Goal: Task Accomplishment & Management: Manage account settings

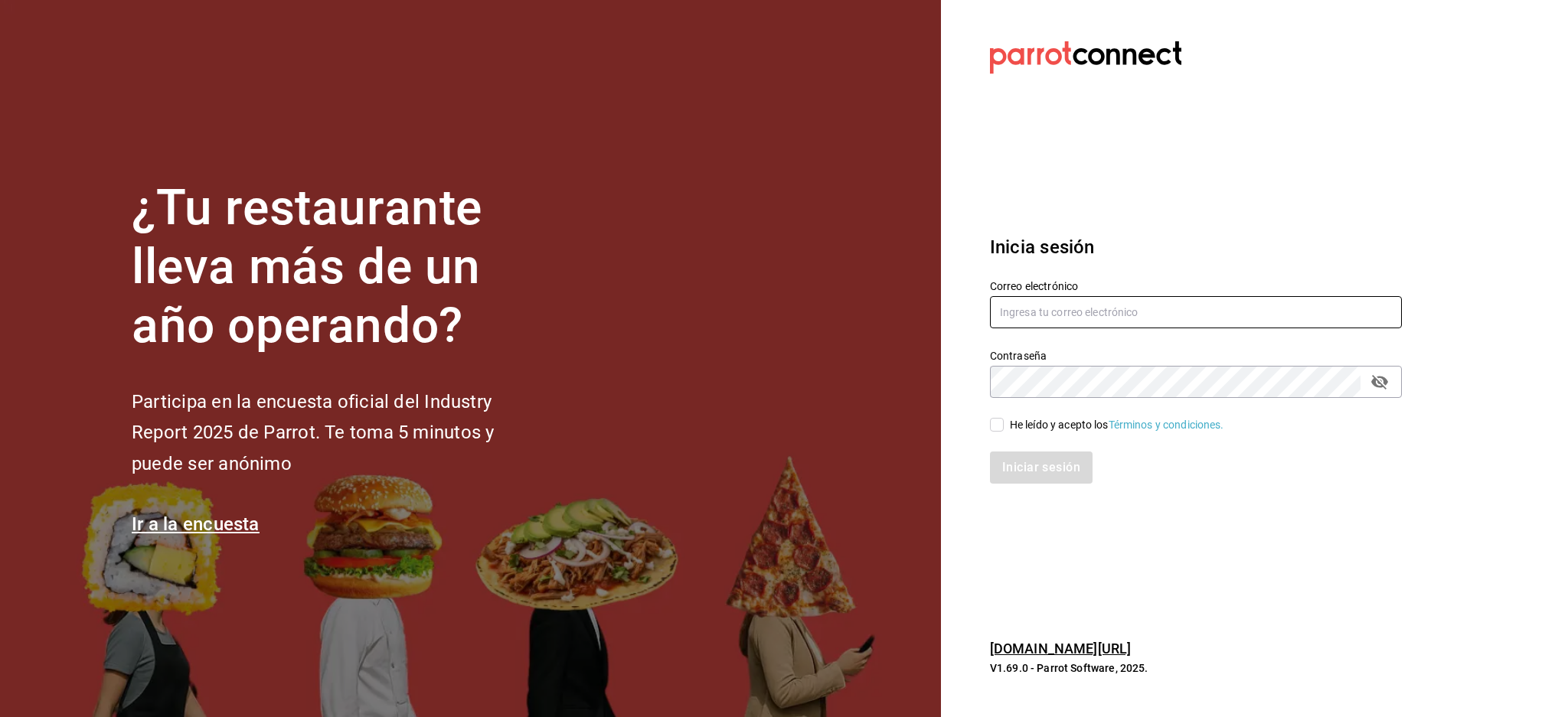
click at [1084, 296] on input "text" at bounding box center [1196, 312] width 412 height 33
paste input "chilaquilazzos@valle.com"
type input "chilaquilazzos@valle.com"
click at [1043, 436] on div "Iniciar sesión" at bounding box center [1187, 458] width 431 height 50
drag, startPoint x: 1043, startPoint y: 429, endPoint x: 1046, endPoint y: 456, distance: 27.2
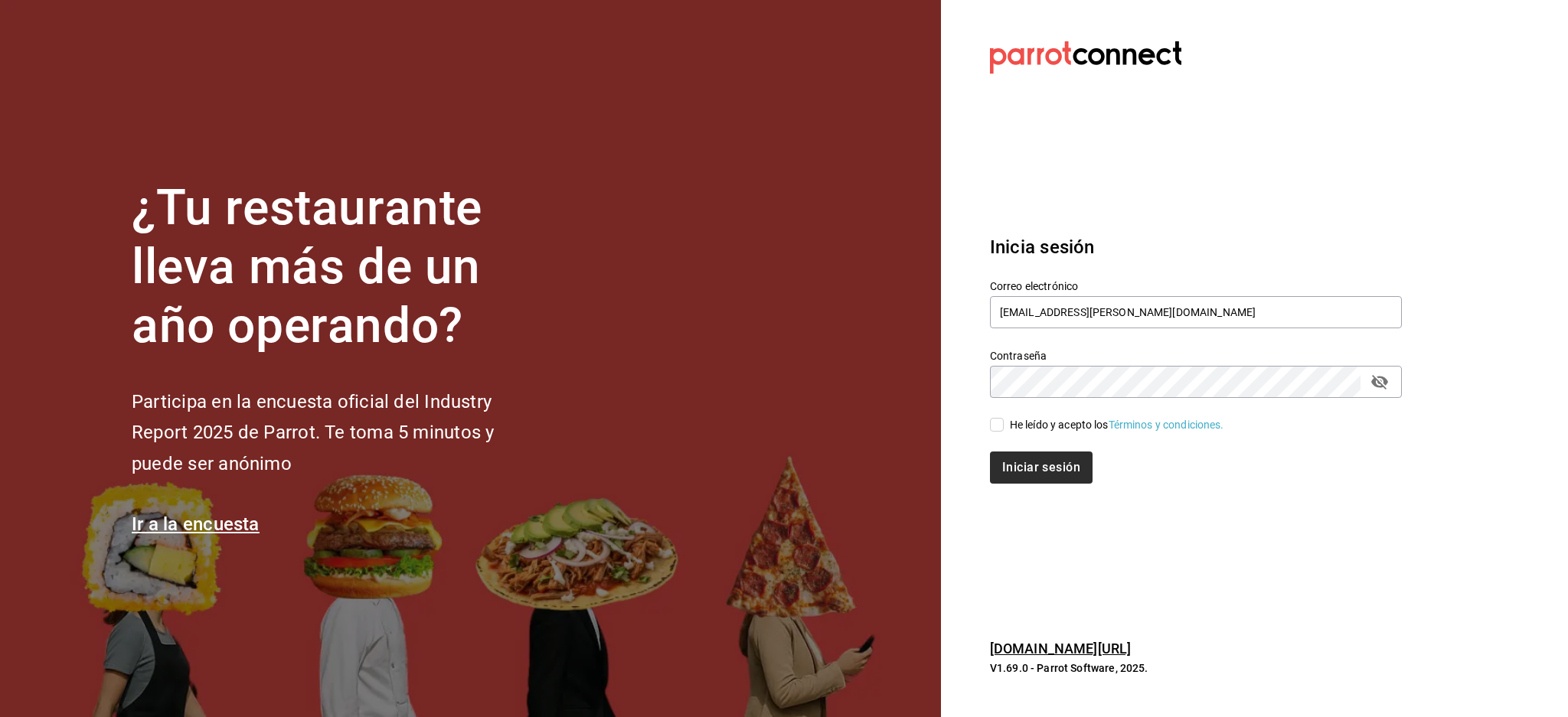
click at [1043, 428] on div "He leído y acepto los Términos y condiciones." at bounding box center [1116, 425] width 214 height 16
click at [1004, 428] on input "He leído y acepto los Términos y condiciones." at bounding box center [997, 425] width 14 height 14
checkbox input "true"
click at [1045, 464] on button "Iniciar sesión" at bounding box center [1041, 467] width 104 height 33
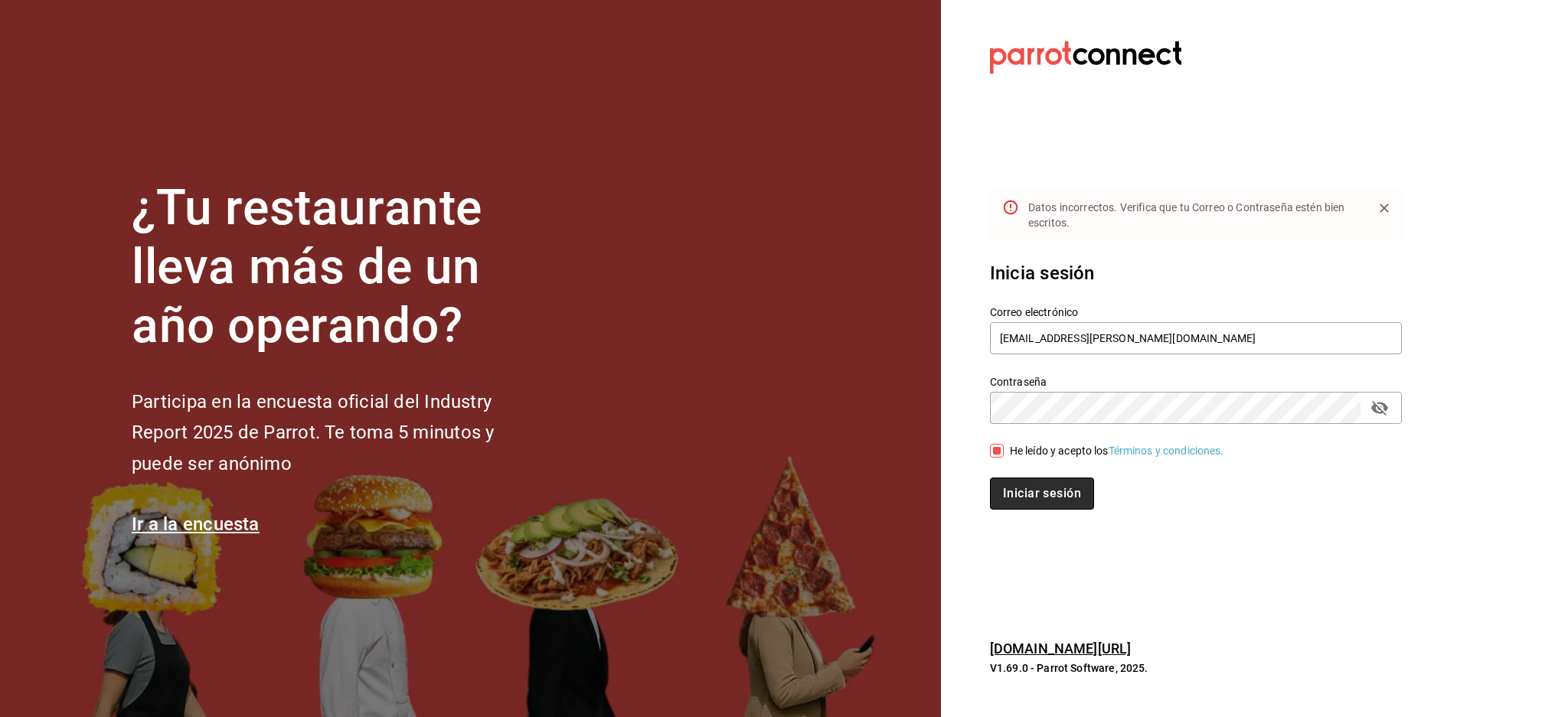
click at [1052, 497] on button "Iniciar sesión" at bounding box center [1041, 494] width 104 height 33
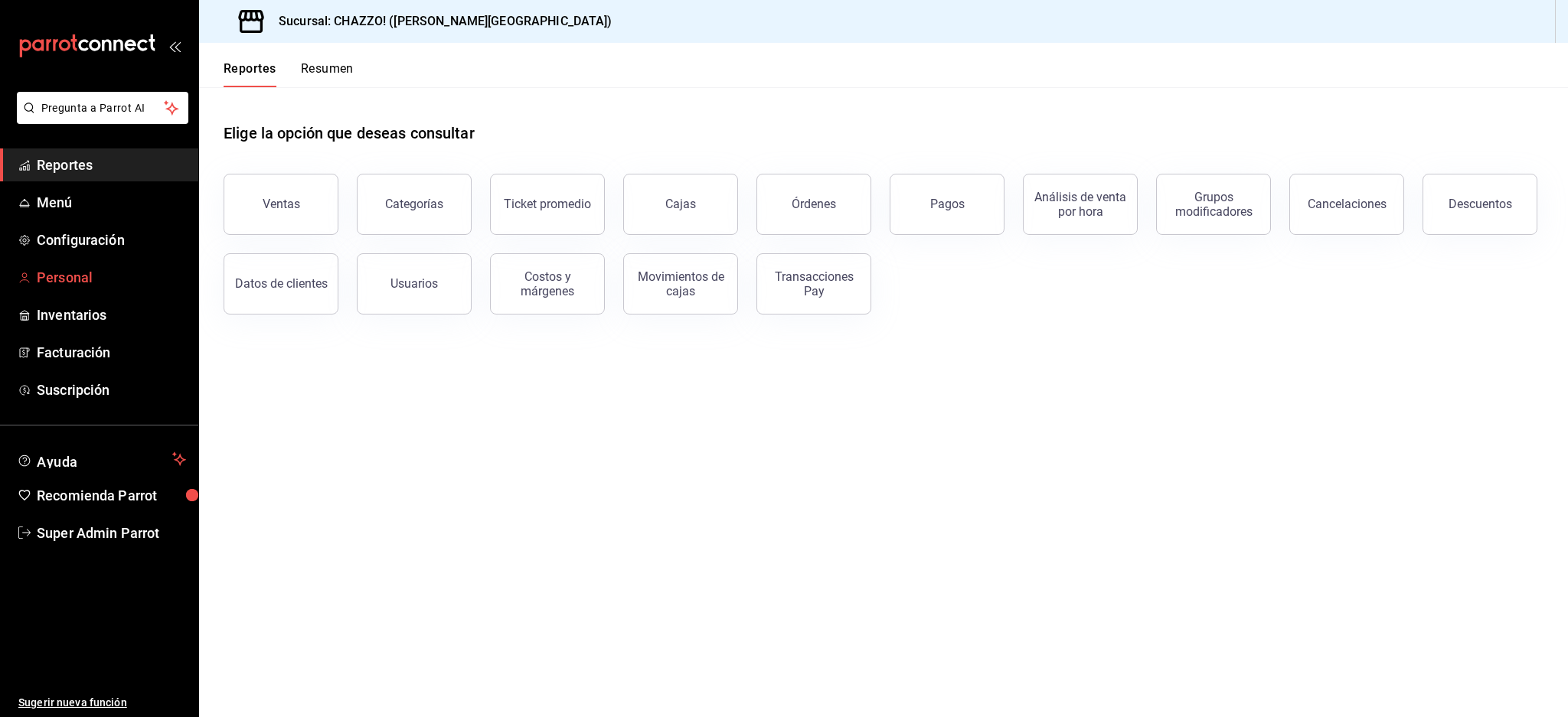
click at [72, 273] on span "Personal" at bounding box center [111, 277] width 149 height 21
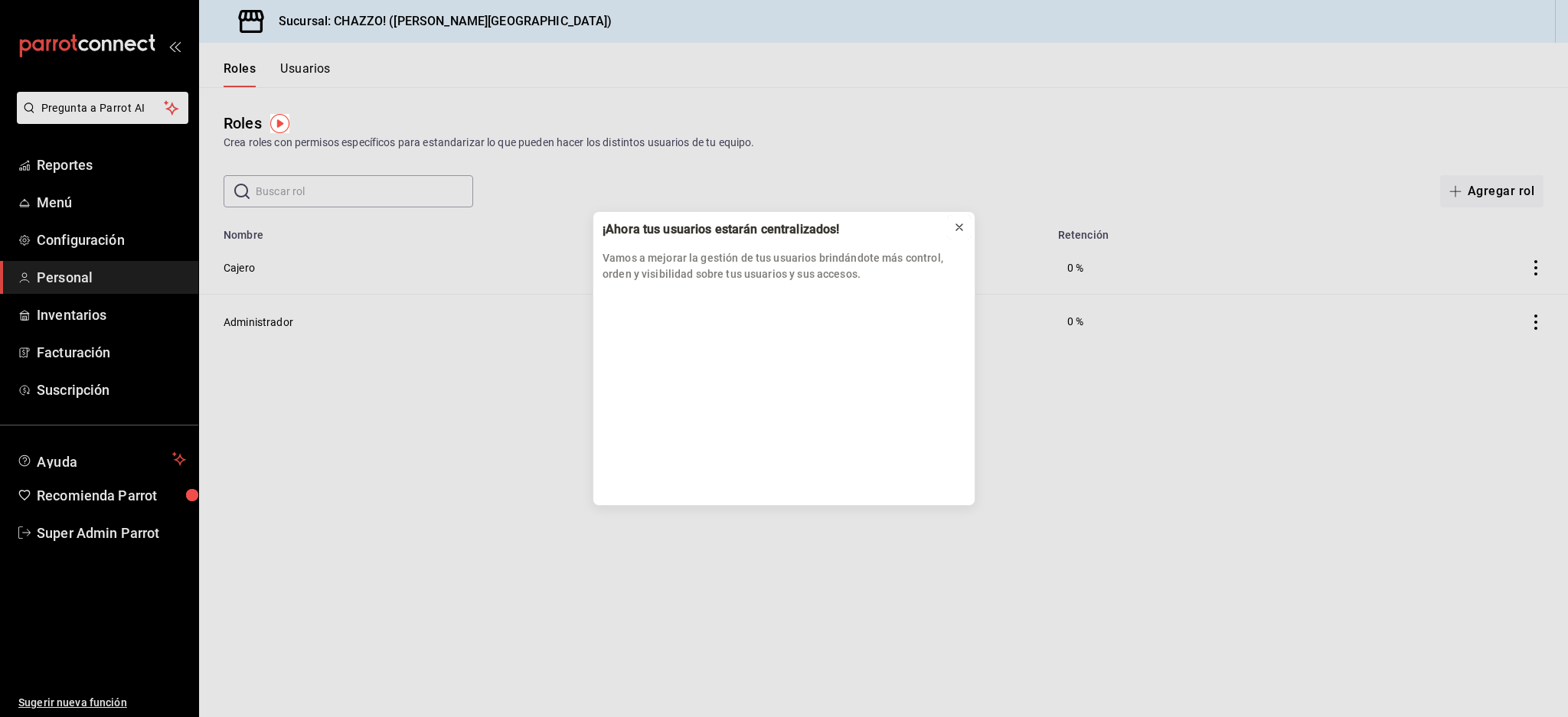
click at [961, 221] on icon at bounding box center [959, 227] width 12 height 12
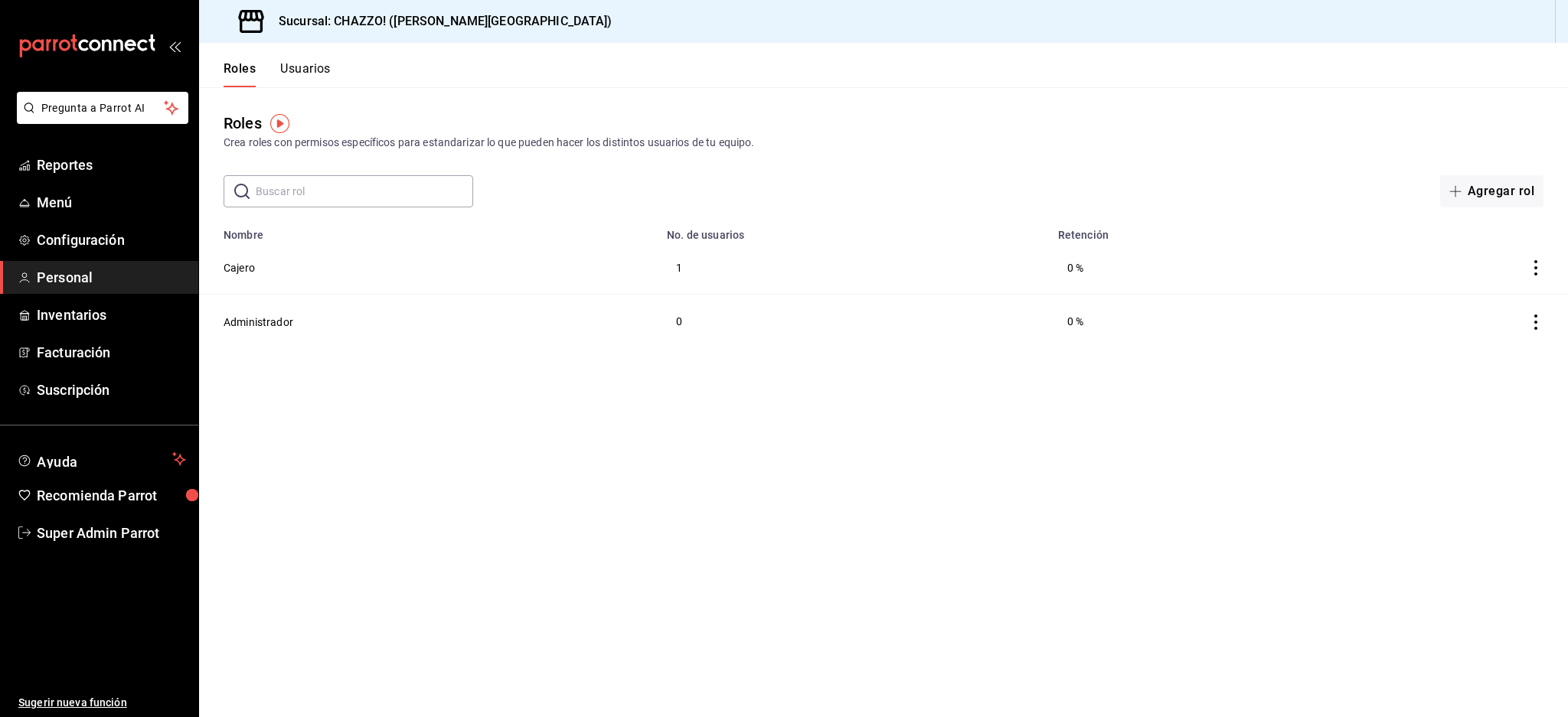
click at [301, 56] on div "Roles Usuarios" at bounding box center [264, 64] width 131 height 44
click at [303, 73] on button "Usuarios" at bounding box center [305, 74] width 50 height 26
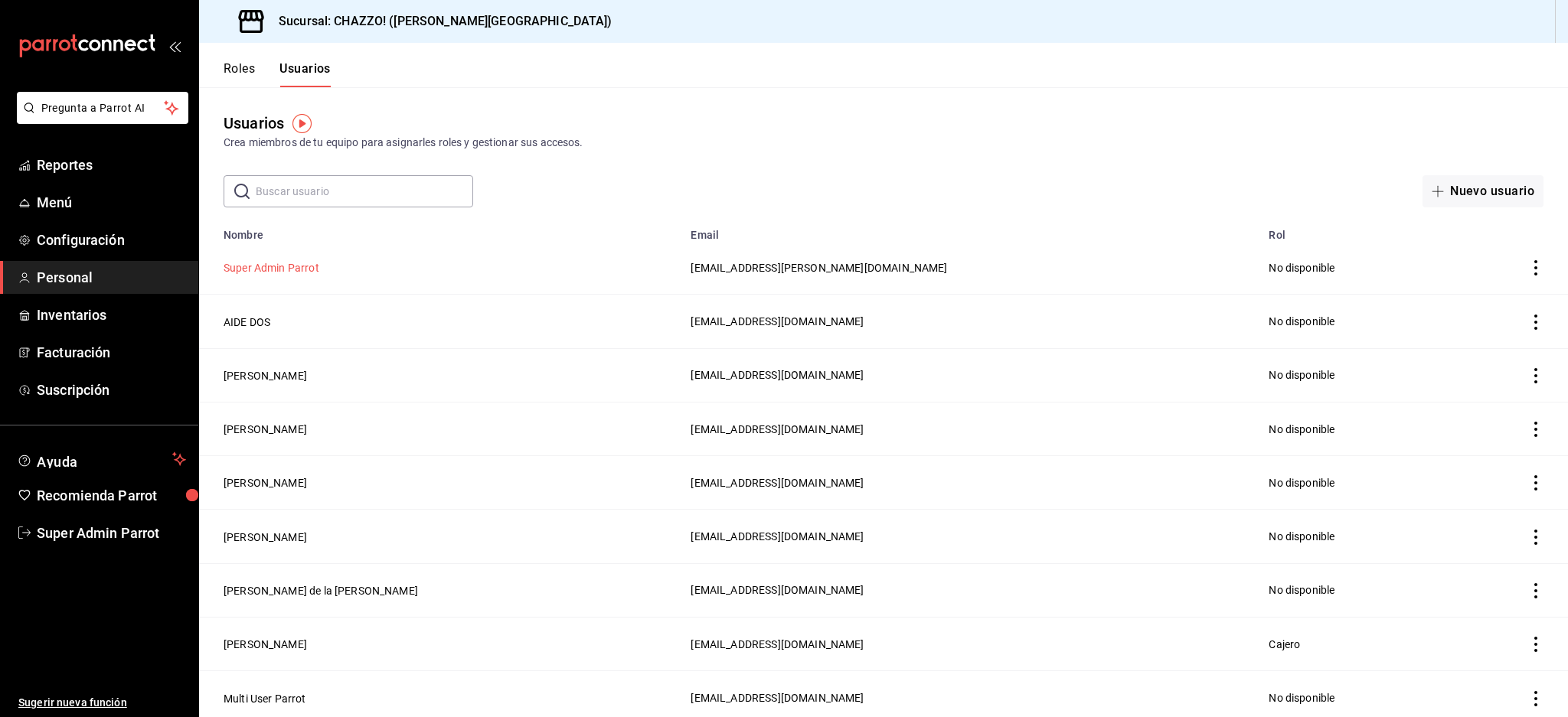
click at [304, 264] on button "Super Admin Parrot" at bounding box center [271, 267] width 96 height 15
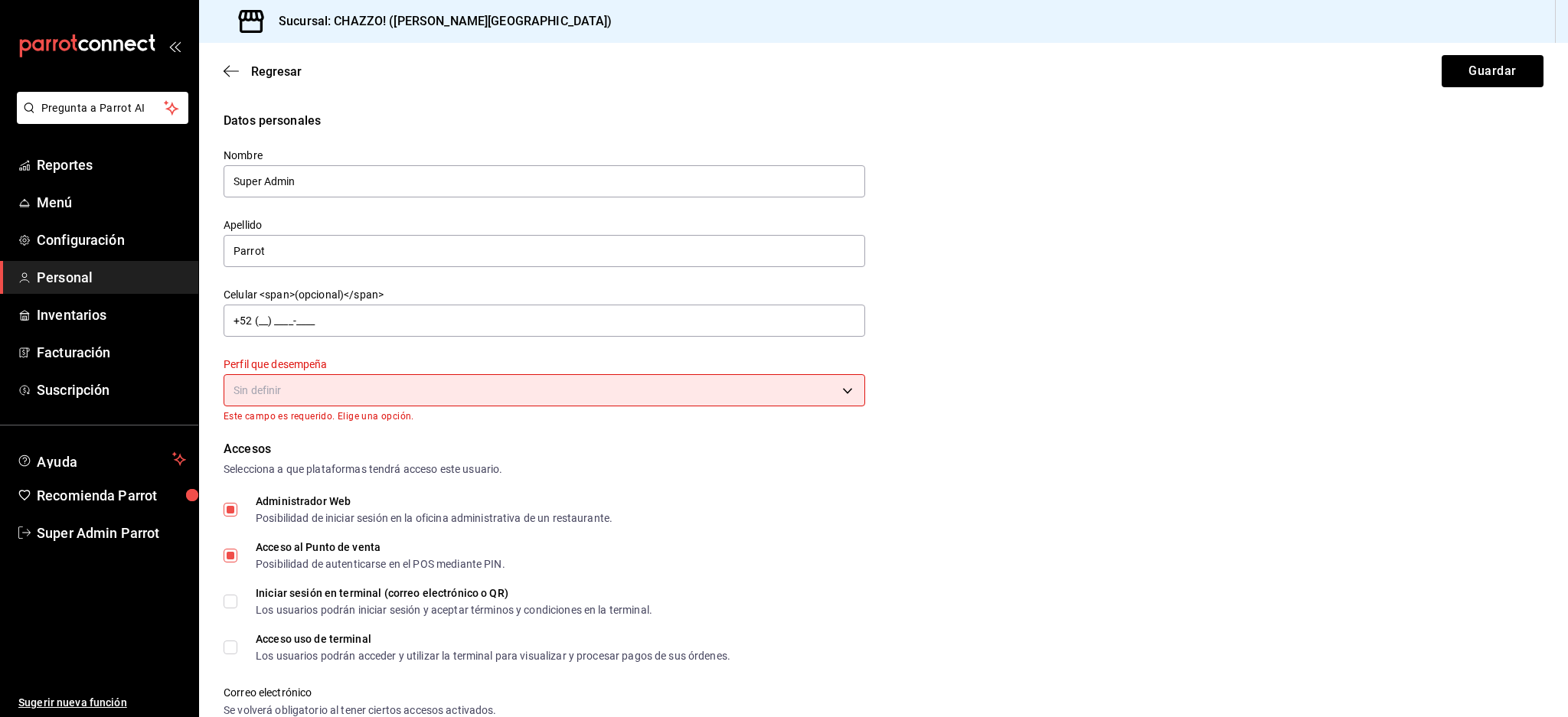
click at [499, 395] on body "Pregunta a Parrot AI Reportes Menú Configuración Personal Inventarios Facturaci…" at bounding box center [784, 358] width 1568 height 717
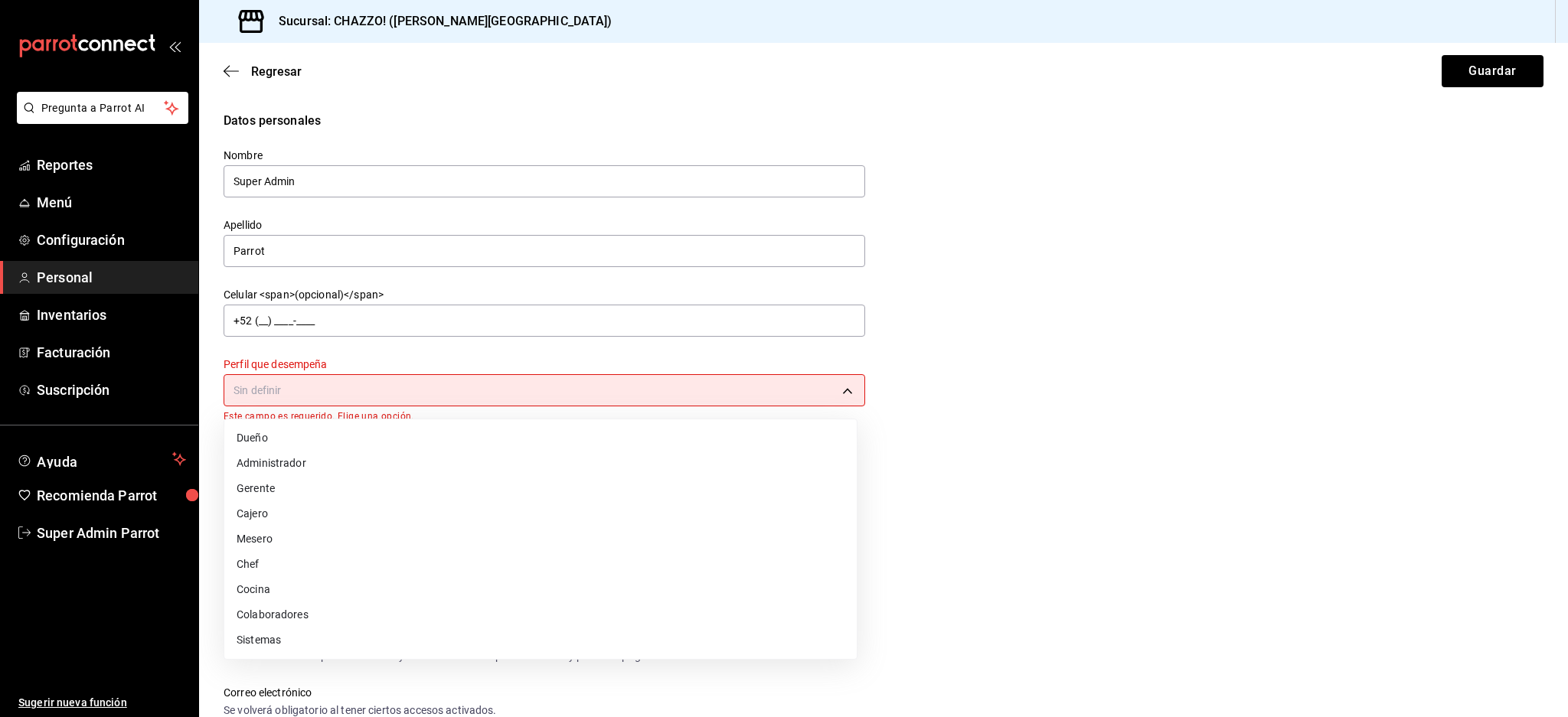
click at [365, 459] on li "Administrador" at bounding box center [540, 463] width 632 height 26
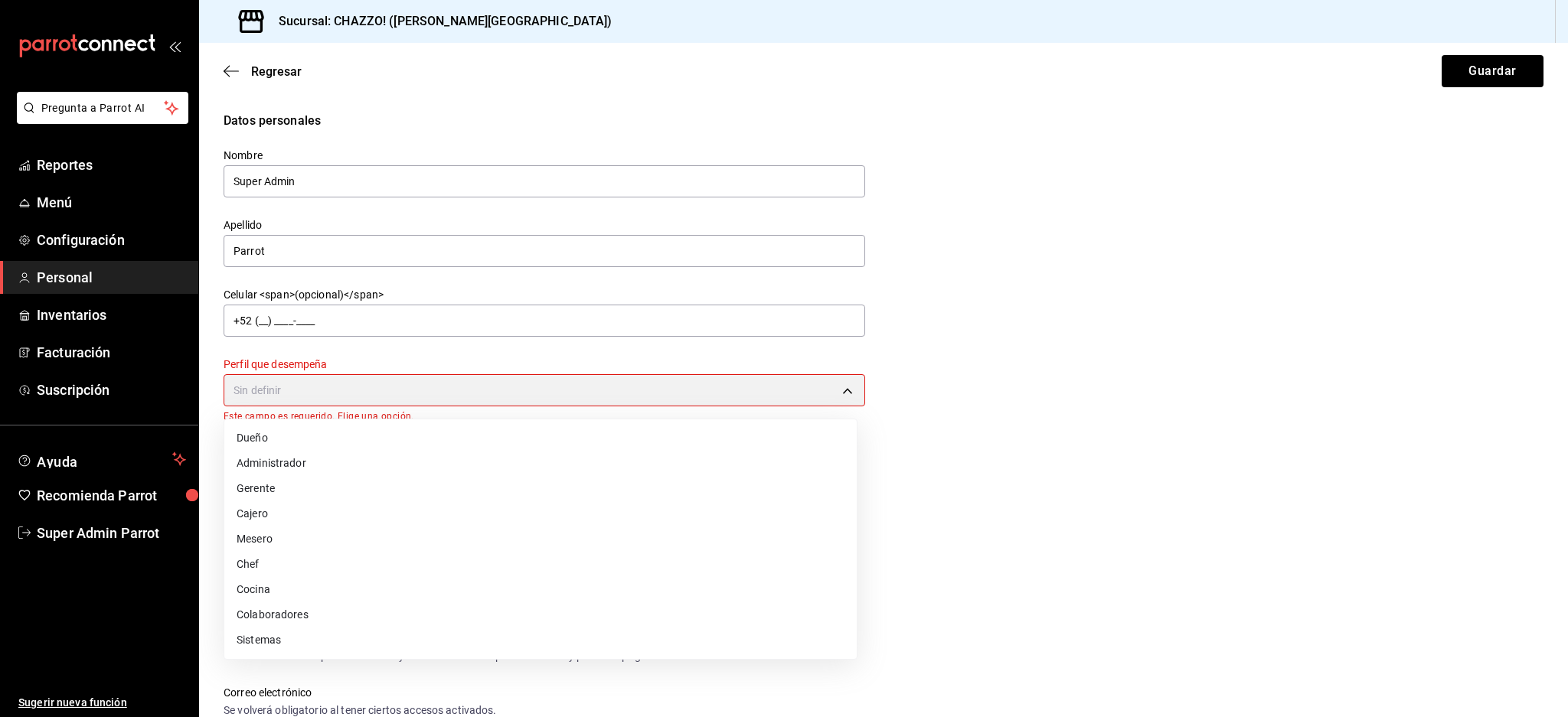
type input "ADMIN"
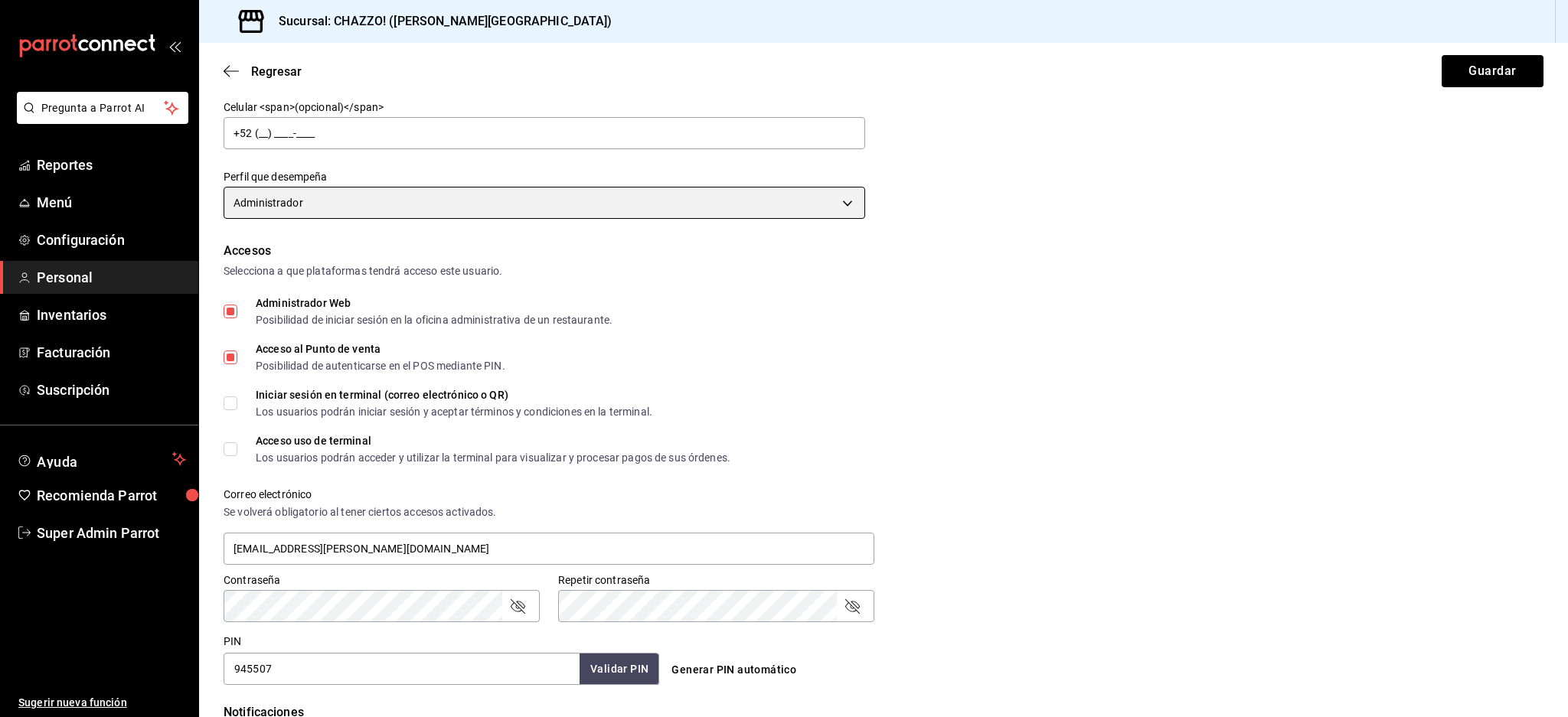
scroll to position [408, 0]
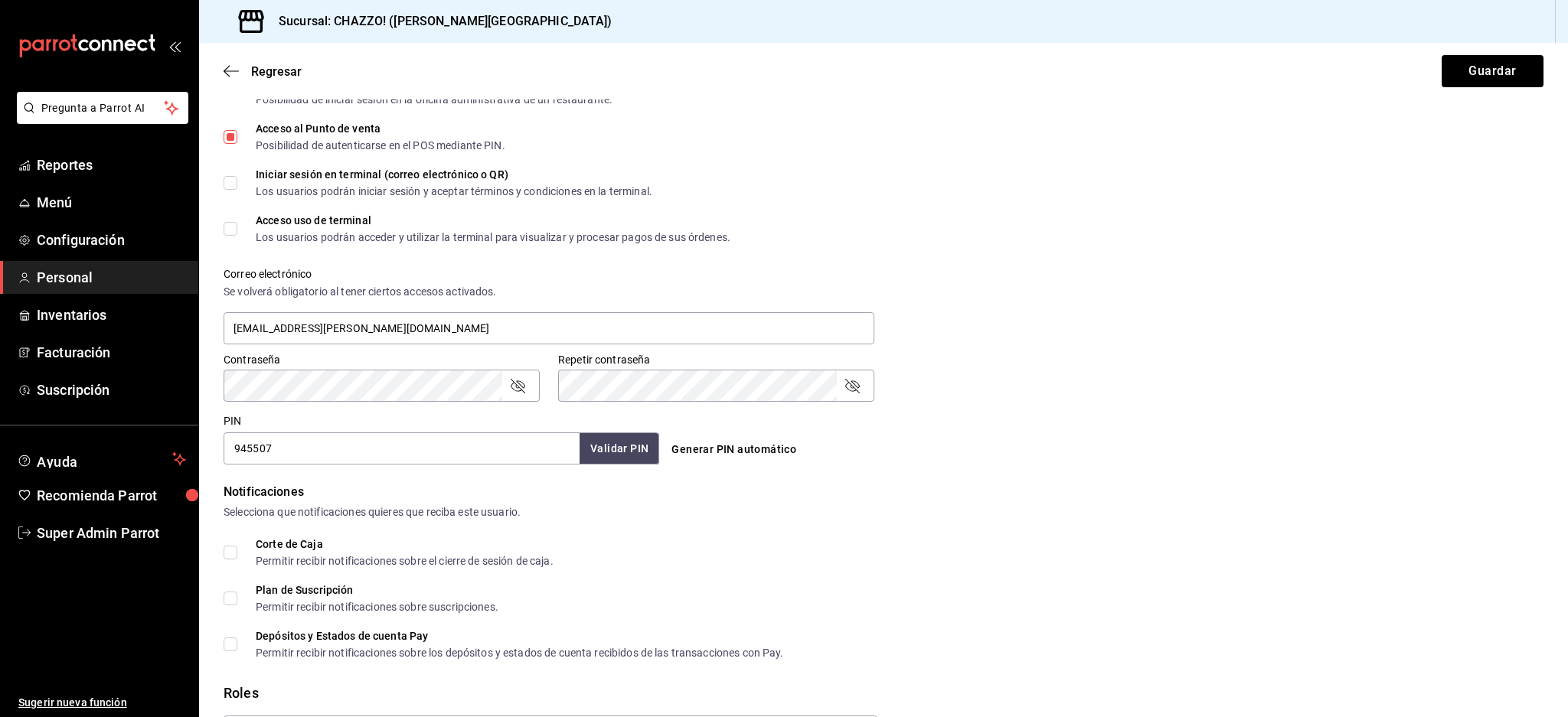
click at [233, 172] on label "Iniciar sesión en terminal (correo electrónico o QR) Los usuarios podrán inicia…" at bounding box center [438, 183] width 429 height 28
click at [233, 176] on input "Iniciar sesión en terminal (correo electrónico o QR) Los usuarios podrán inicia…" at bounding box center [230, 183] width 14 height 14
checkbox input "true"
click at [230, 226] on input "Acceso uso de terminal Los usuarios podrán acceder y utilizar la terminal para …" at bounding box center [230, 229] width 14 height 14
checkbox input "true"
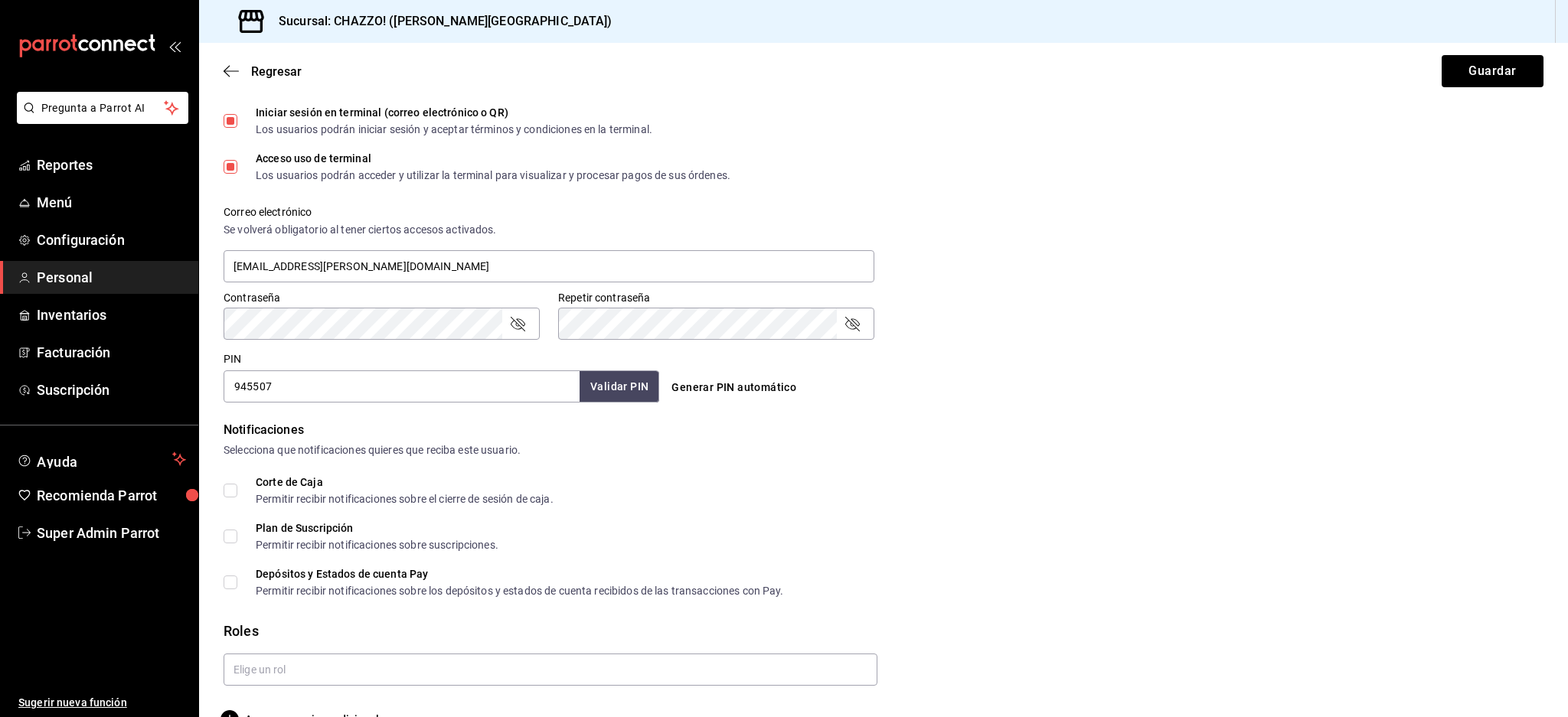
scroll to position [505, 0]
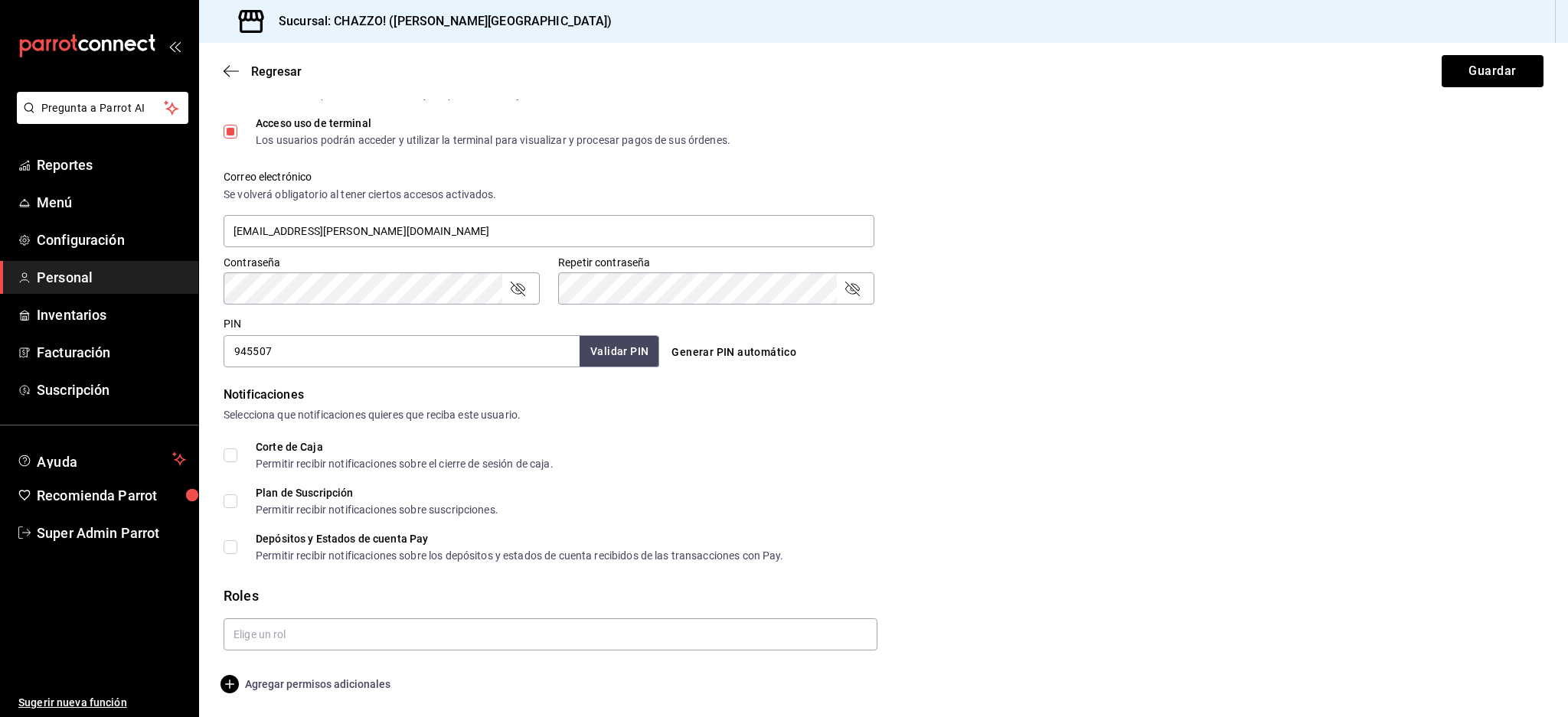
click at [264, 684] on span "Agregar permisos adicionales" at bounding box center [306, 684] width 167 height 19
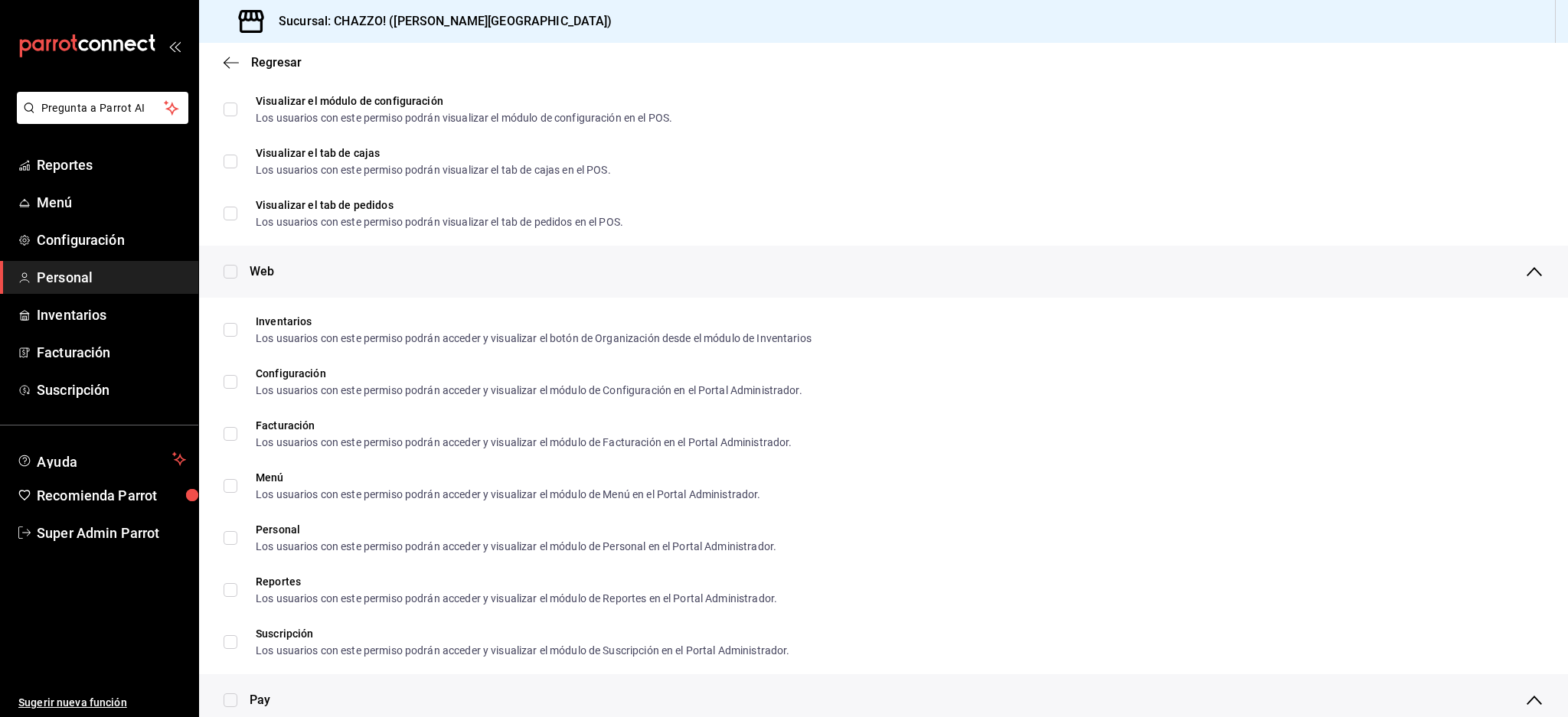
click at [233, 286] on div "Web" at bounding box center [883, 272] width 1369 height 52
click at [233, 280] on div "Web" at bounding box center [883, 272] width 1369 height 52
click at [233, 274] on input "checkbox" at bounding box center [230, 272] width 14 height 14
checkbox input "true"
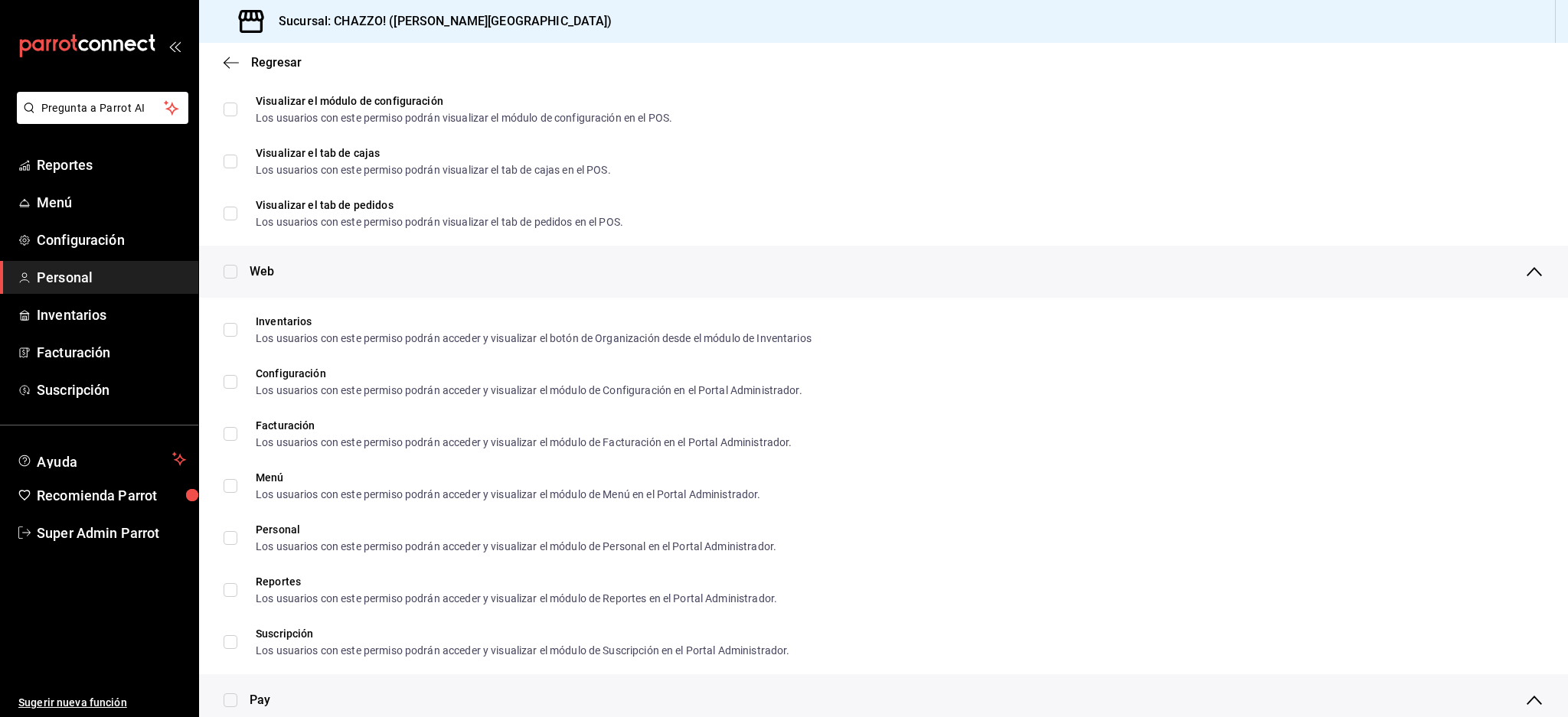
checkbox input "true"
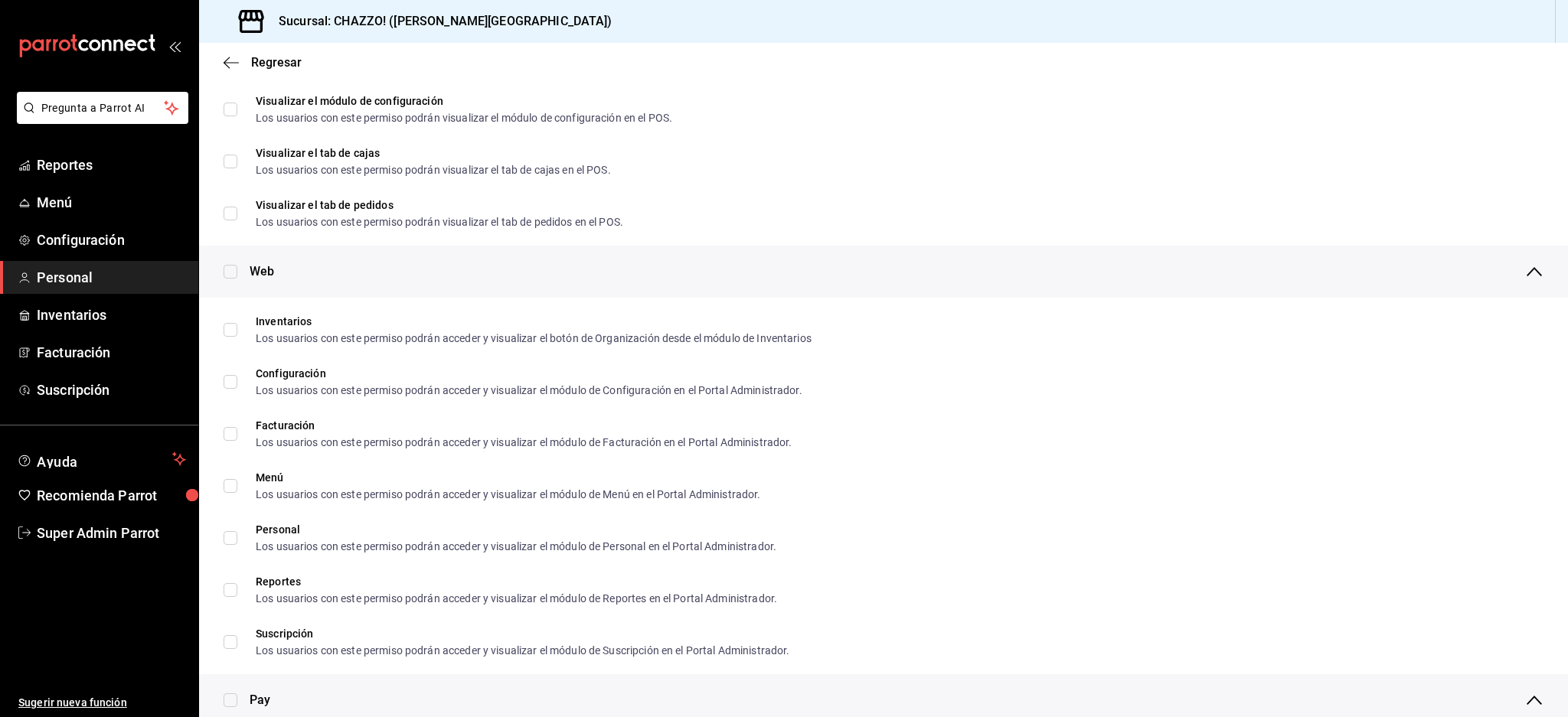
checkbox input "true"
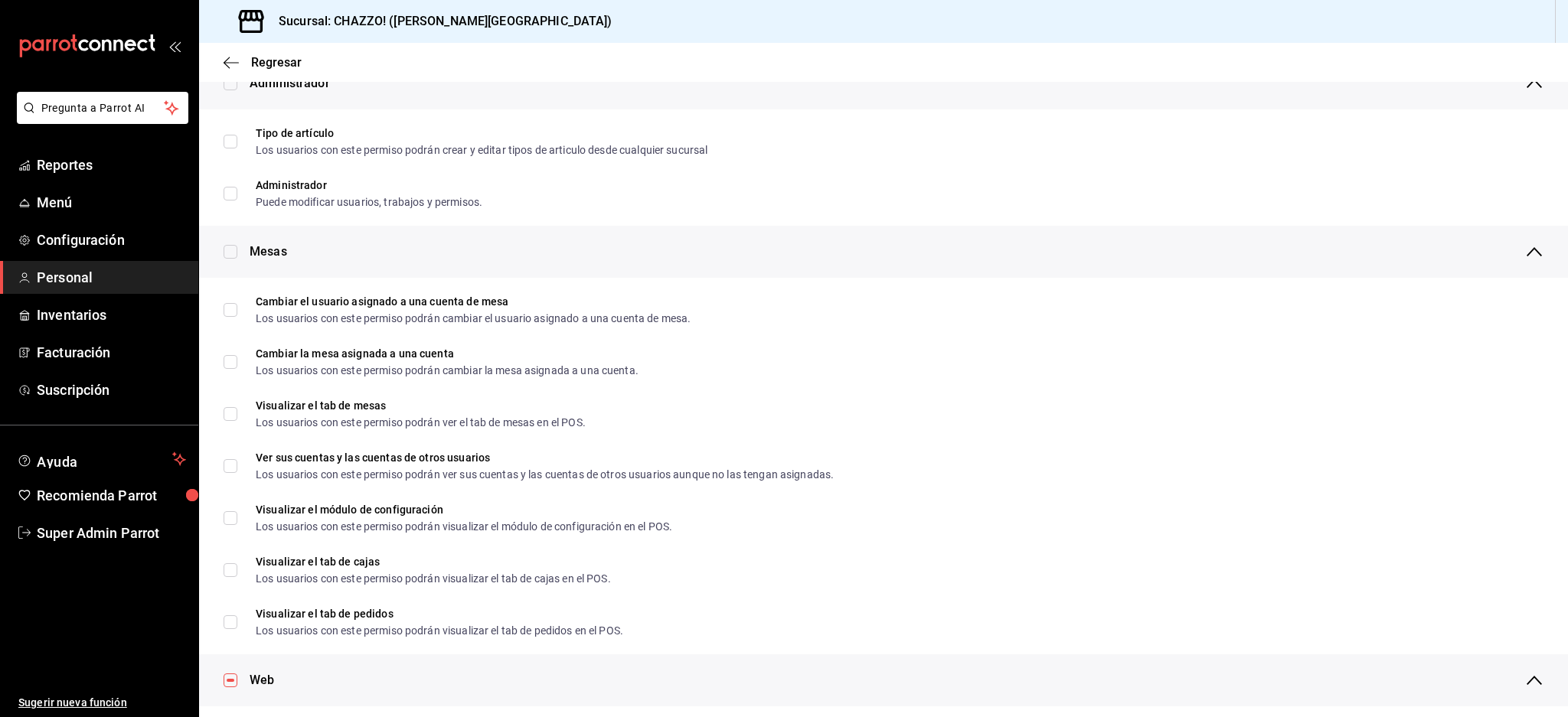
click at [236, 249] on input "checkbox" at bounding box center [230, 252] width 14 height 14
checkbox input "true"
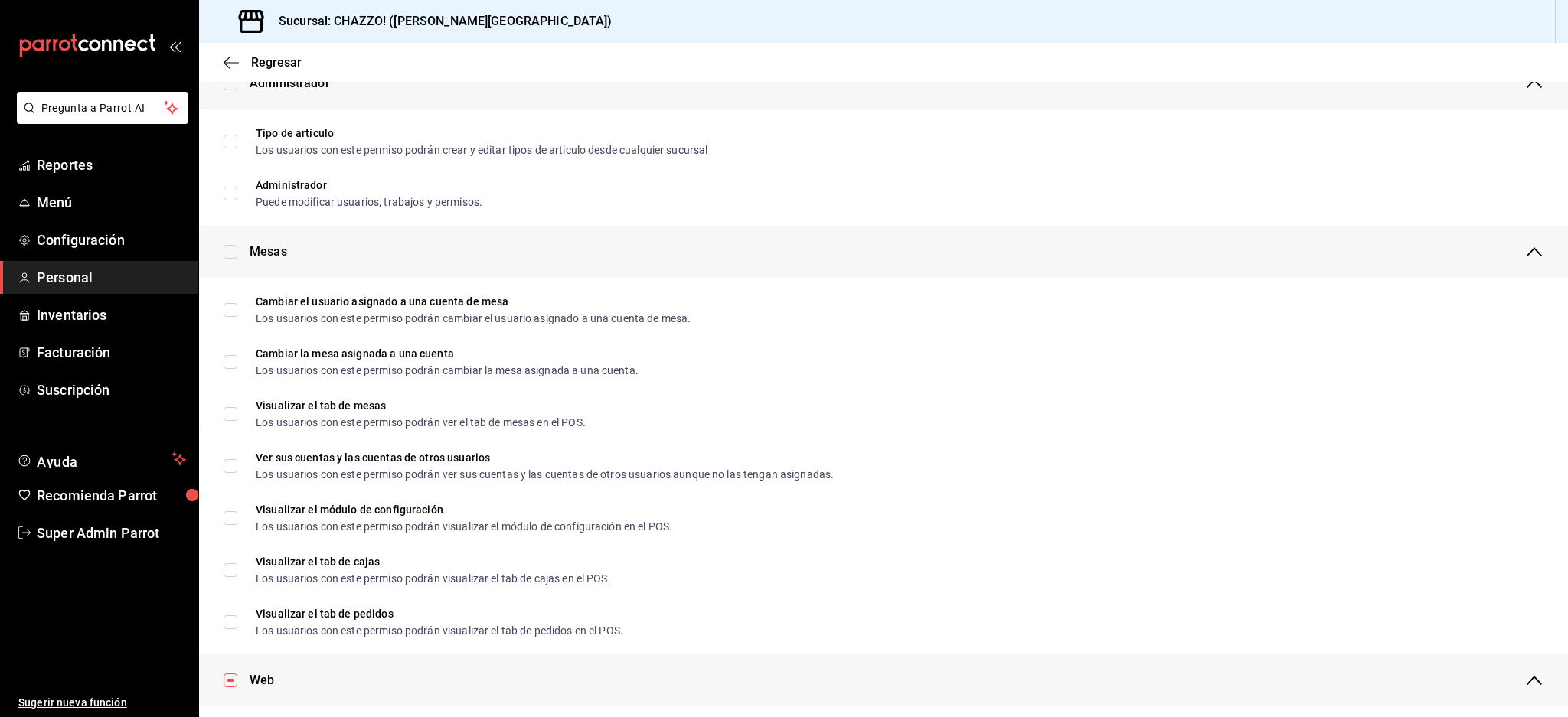
checkbox input "true"
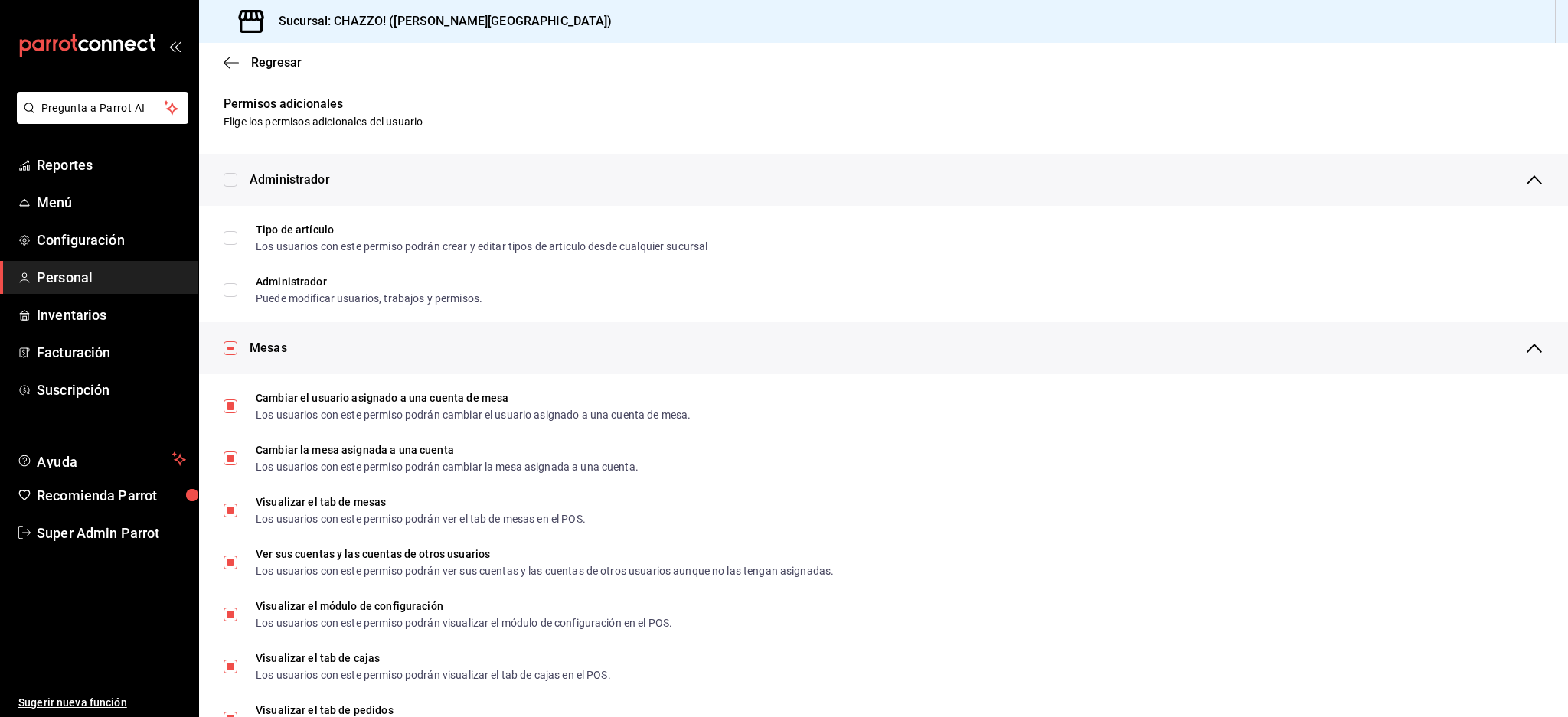
click at [229, 180] on input "checkbox" at bounding box center [230, 180] width 14 height 14
checkbox input "true"
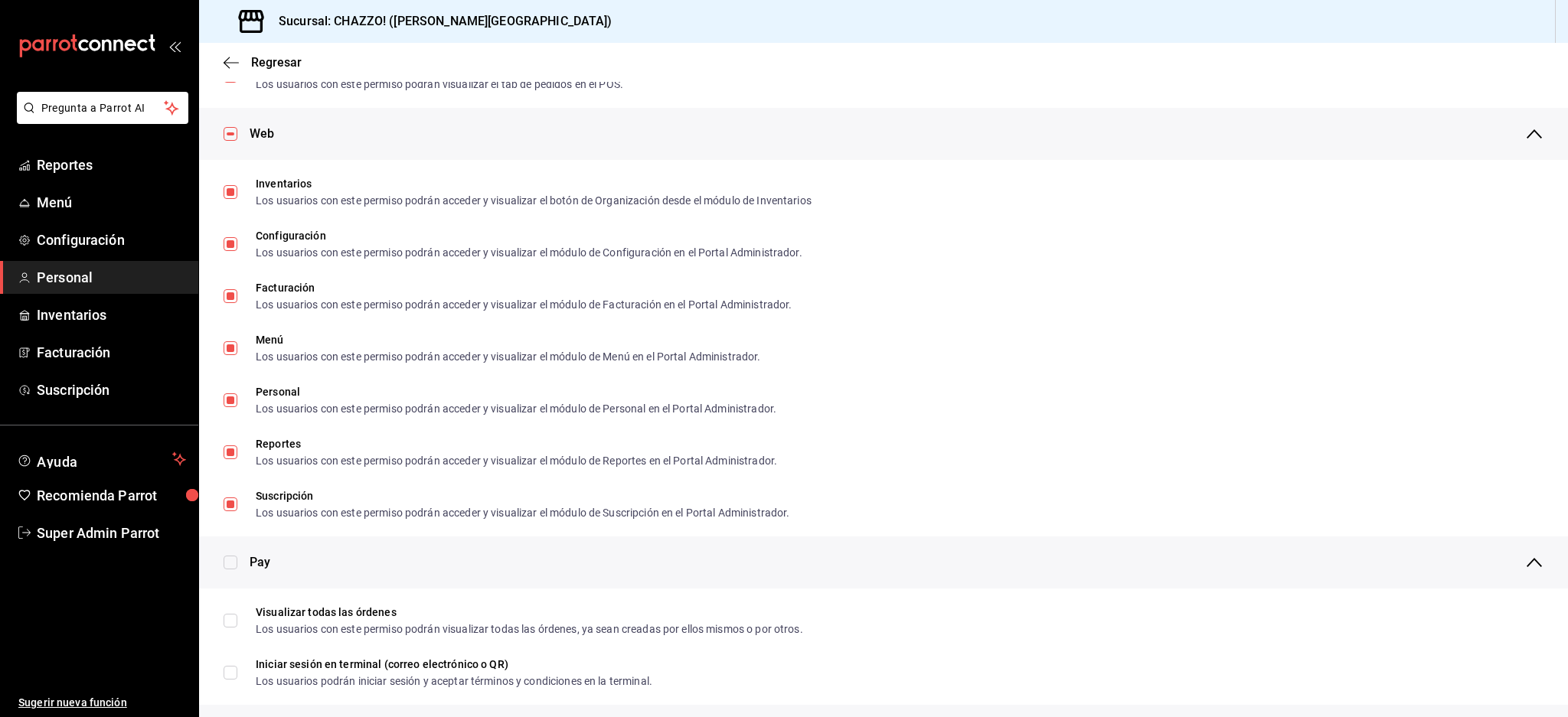
scroll to position [816, 0]
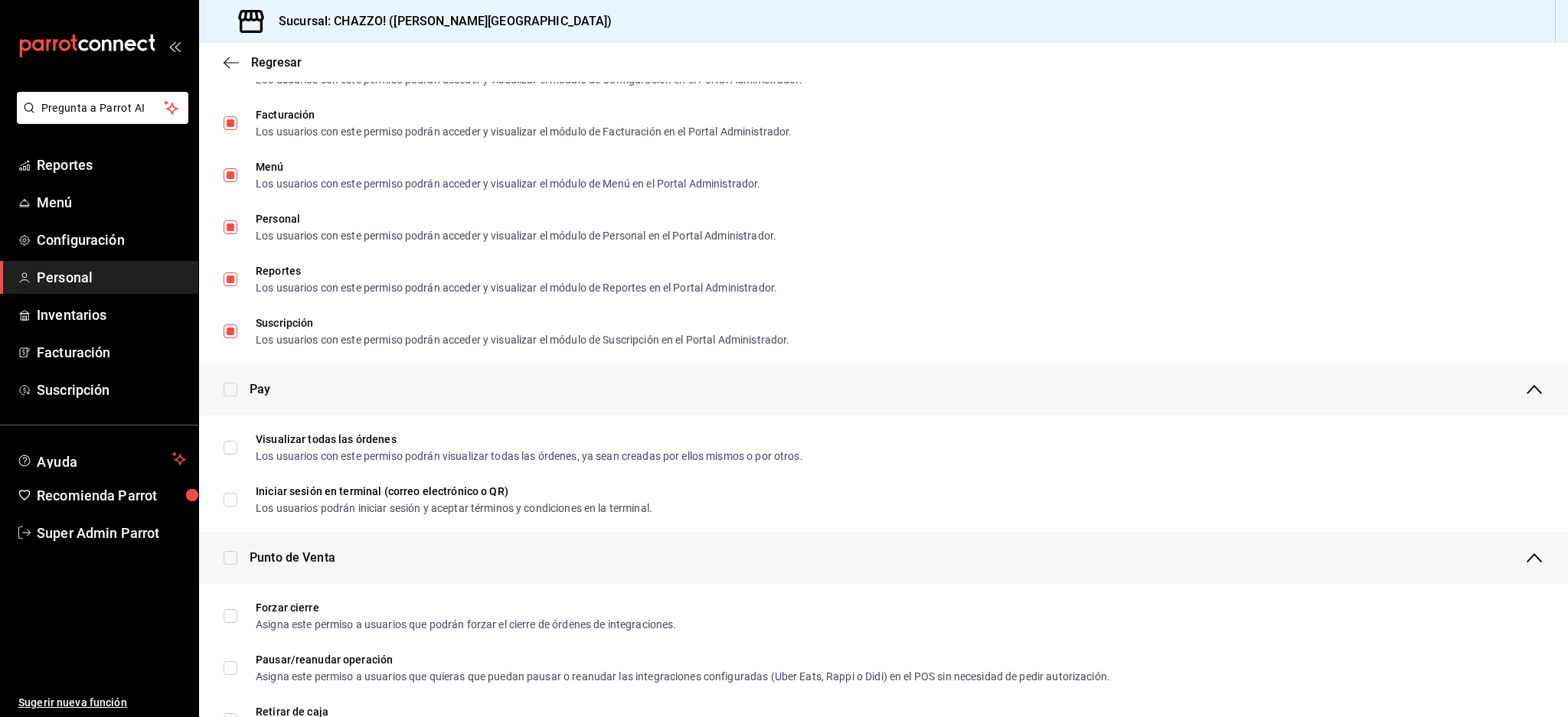
click at [234, 384] on input "checkbox" at bounding box center [230, 389] width 14 height 14
checkbox input "true"
click at [233, 560] on input "checkbox" at bounding box center [230, 558] width 14 height 14
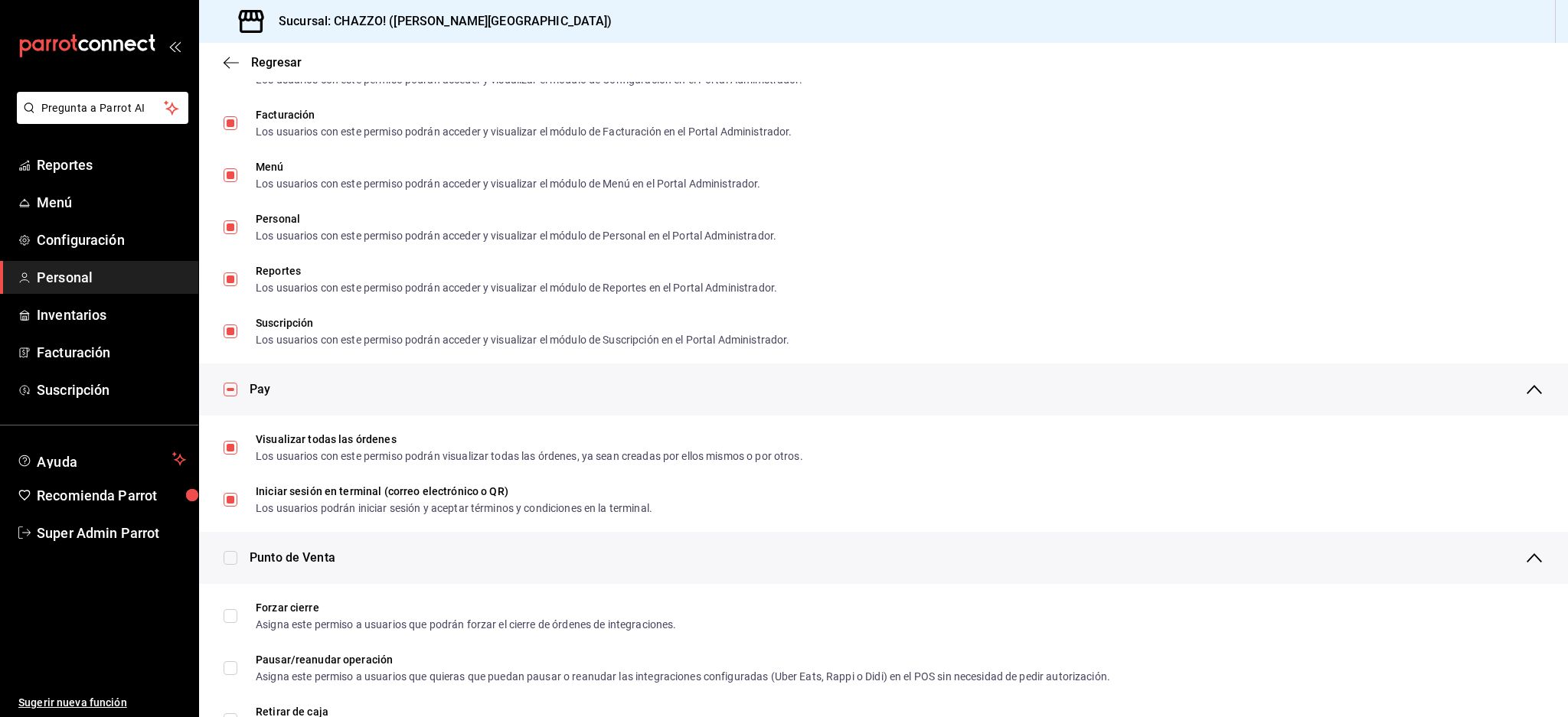
checkbox input "true"
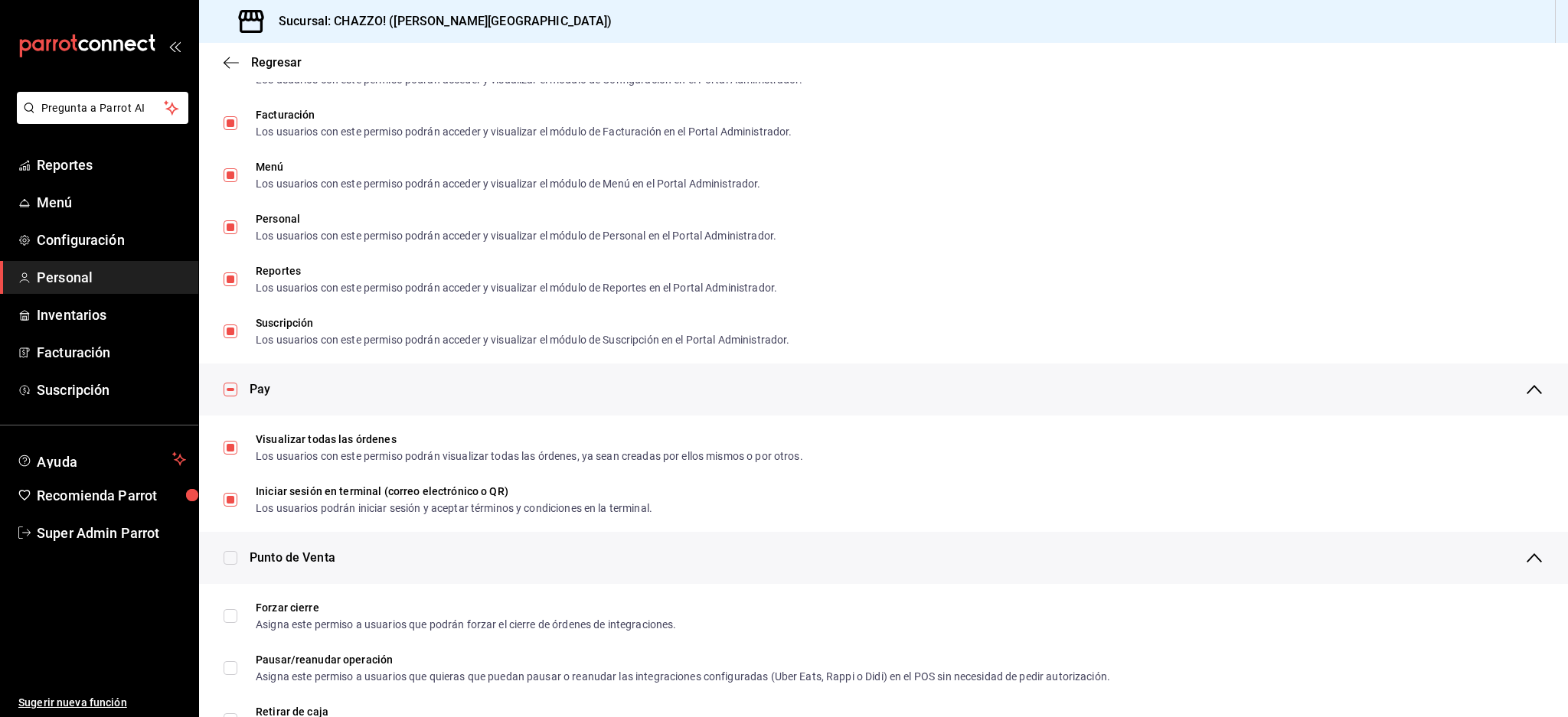
checkbox input "true"
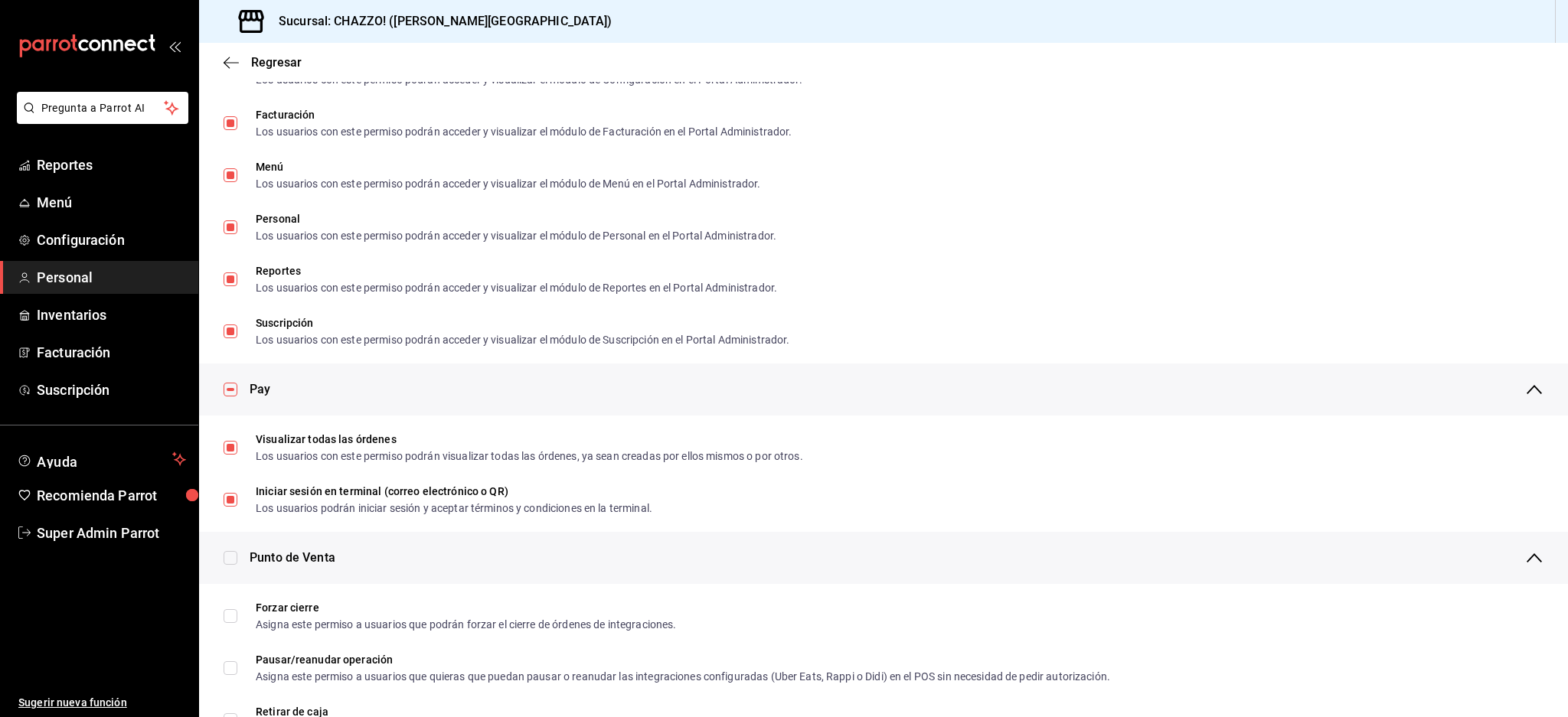
checkbox input "true"
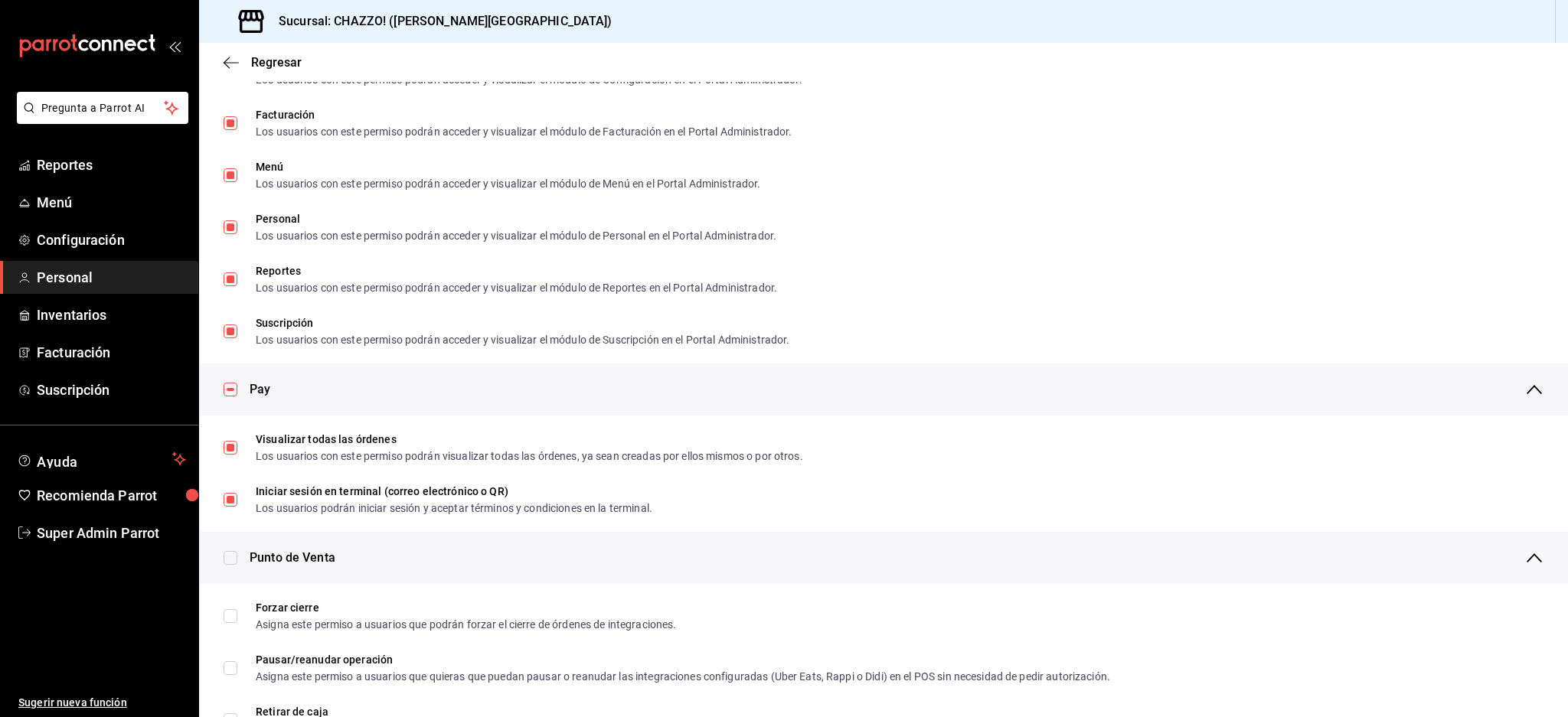
checkbox input "true"
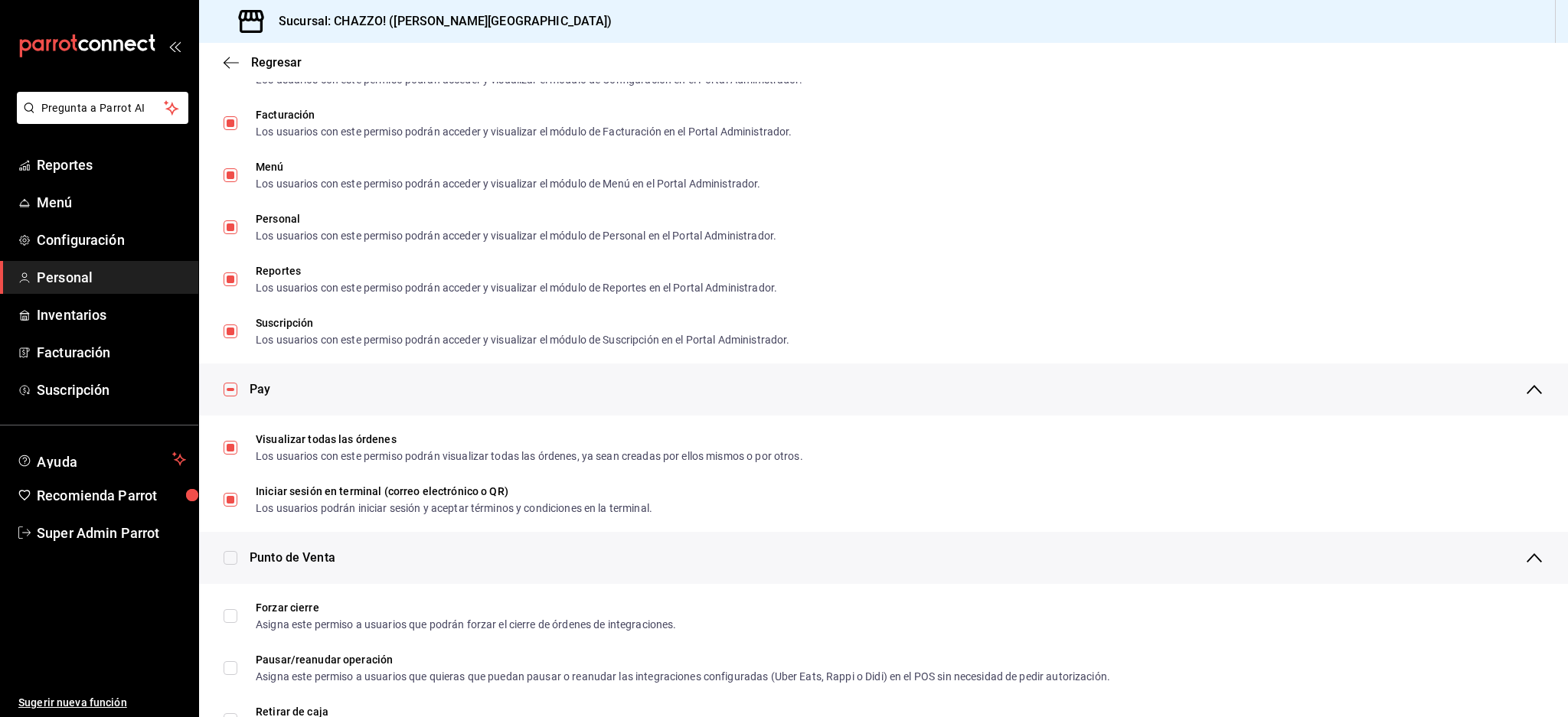
checkbox input "true"
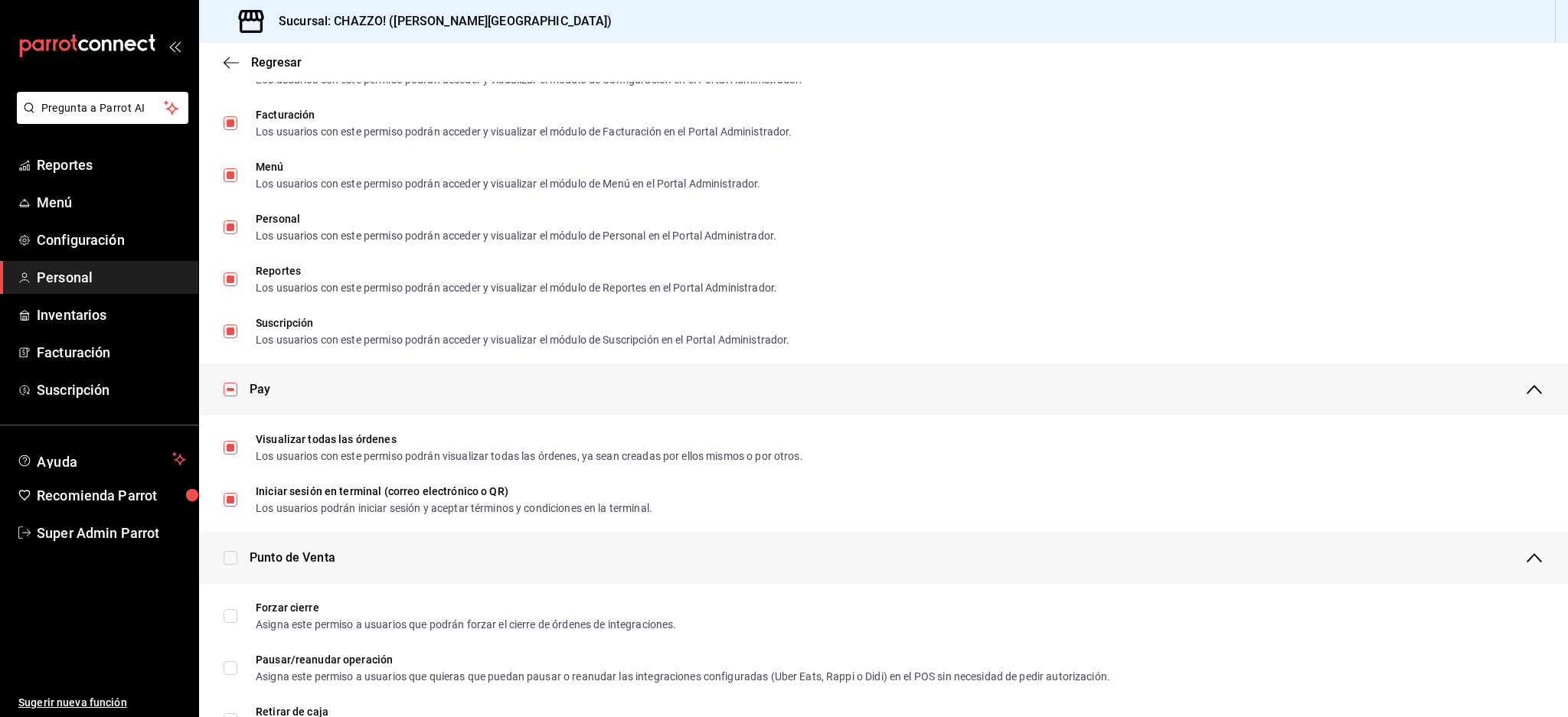
checkbox input "true"
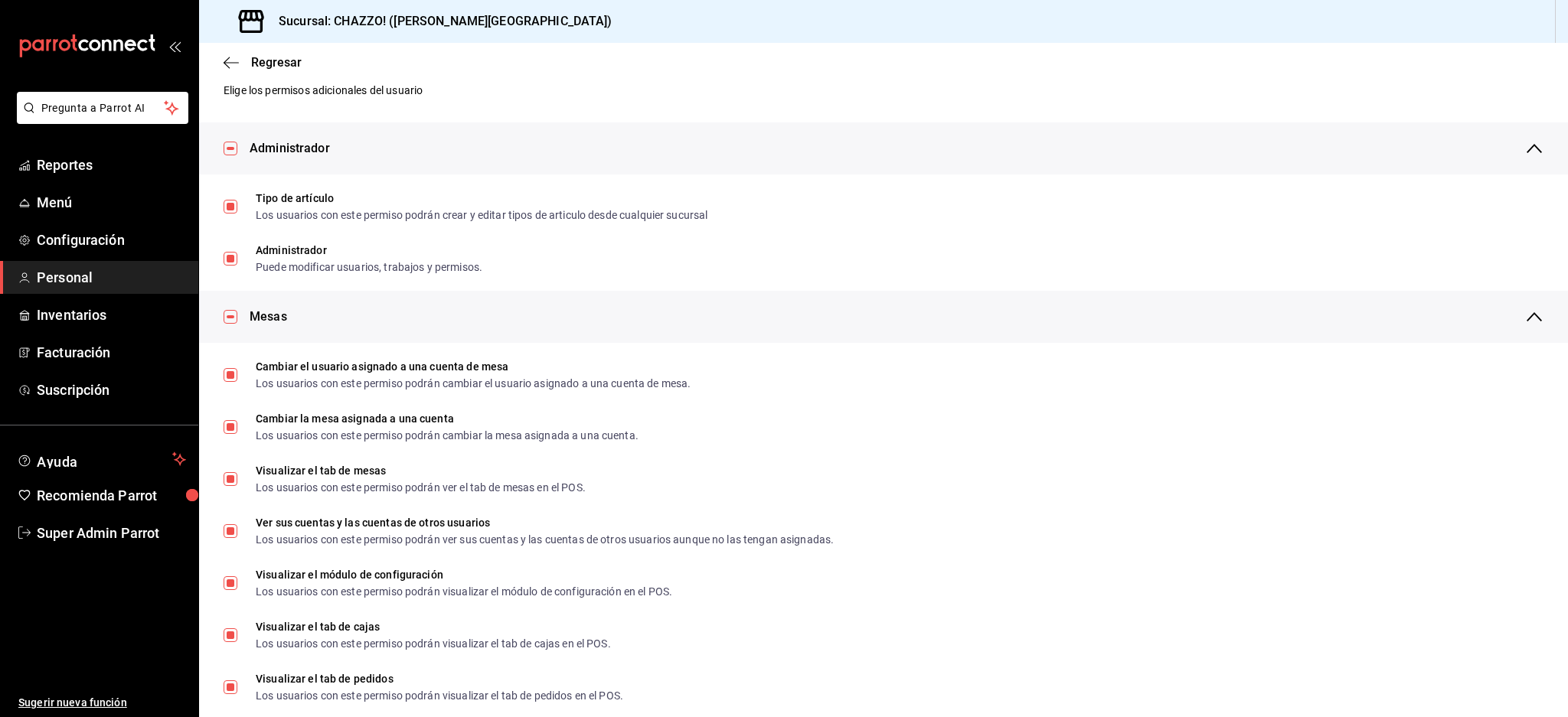
scroll to position [0, 0]
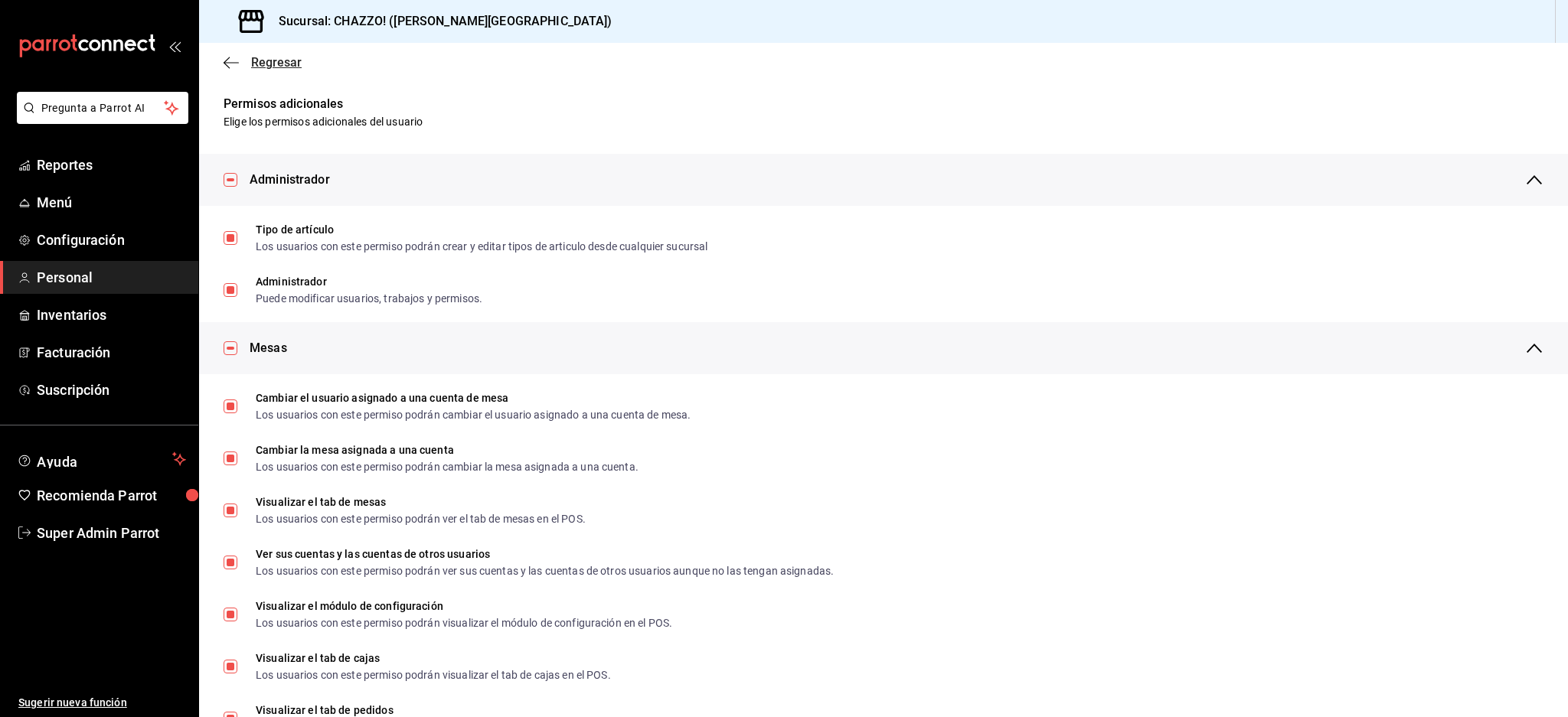
click at [240, 61] on span "Regresar" at bounding box center [262, 62] width 78 height 15
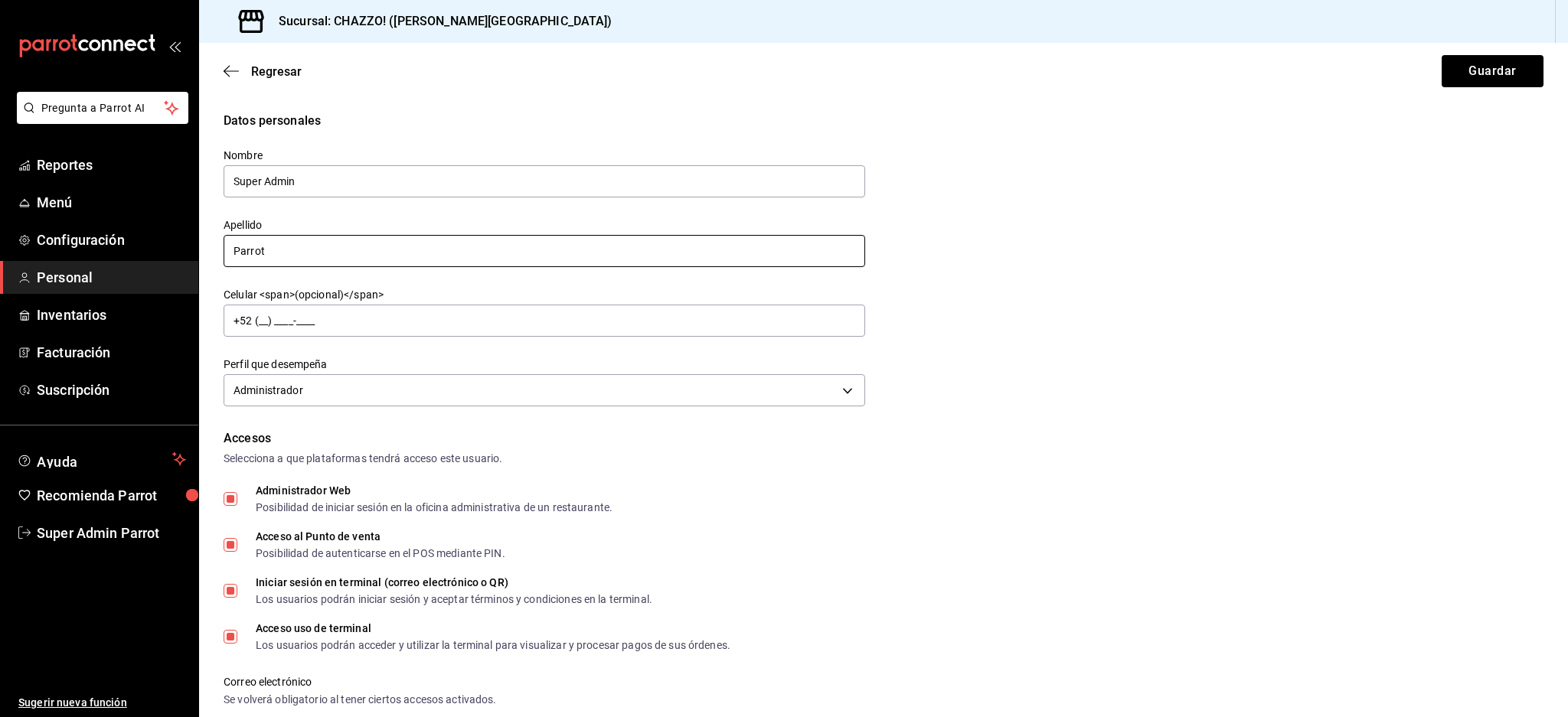
click at [398, 236] on input "Parrot" at bounding box center [543, 251] width 641 height 33
drag, startPoint x: 378, startPoint y: 260, endPoint x: 264, endPoint y: 250, distance: 114.4
click at [264, 250] on input "Parrot (NO BORRAR)" at bounding box center [543, 251] width 641 height 33
type input "Parrot"
click at [1493, 74] on button "Guardar" at bounding box center [1492, 71] width 102 height 33
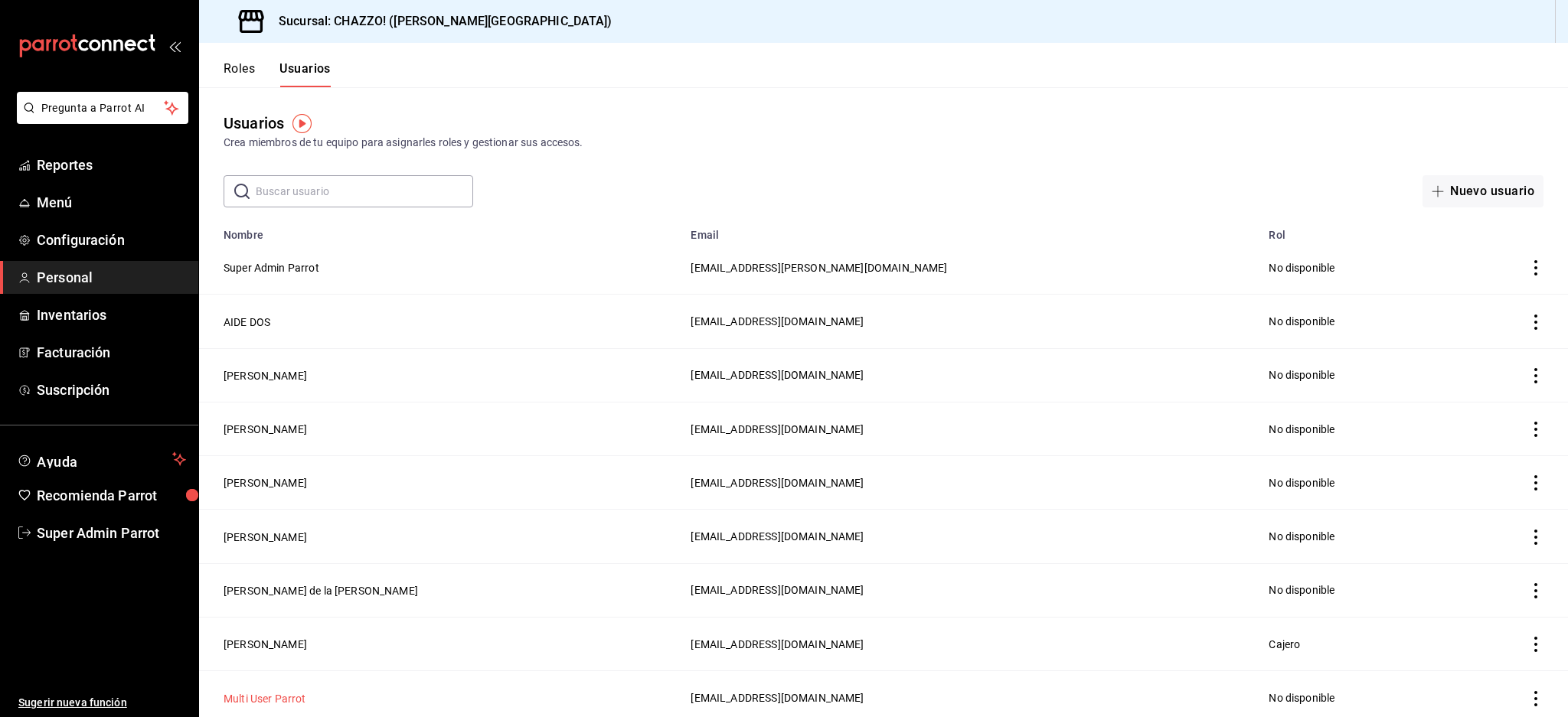
click at [298, 691] on button "Multi User Parrot" at bounding box center [265, 698] width 83 height 15
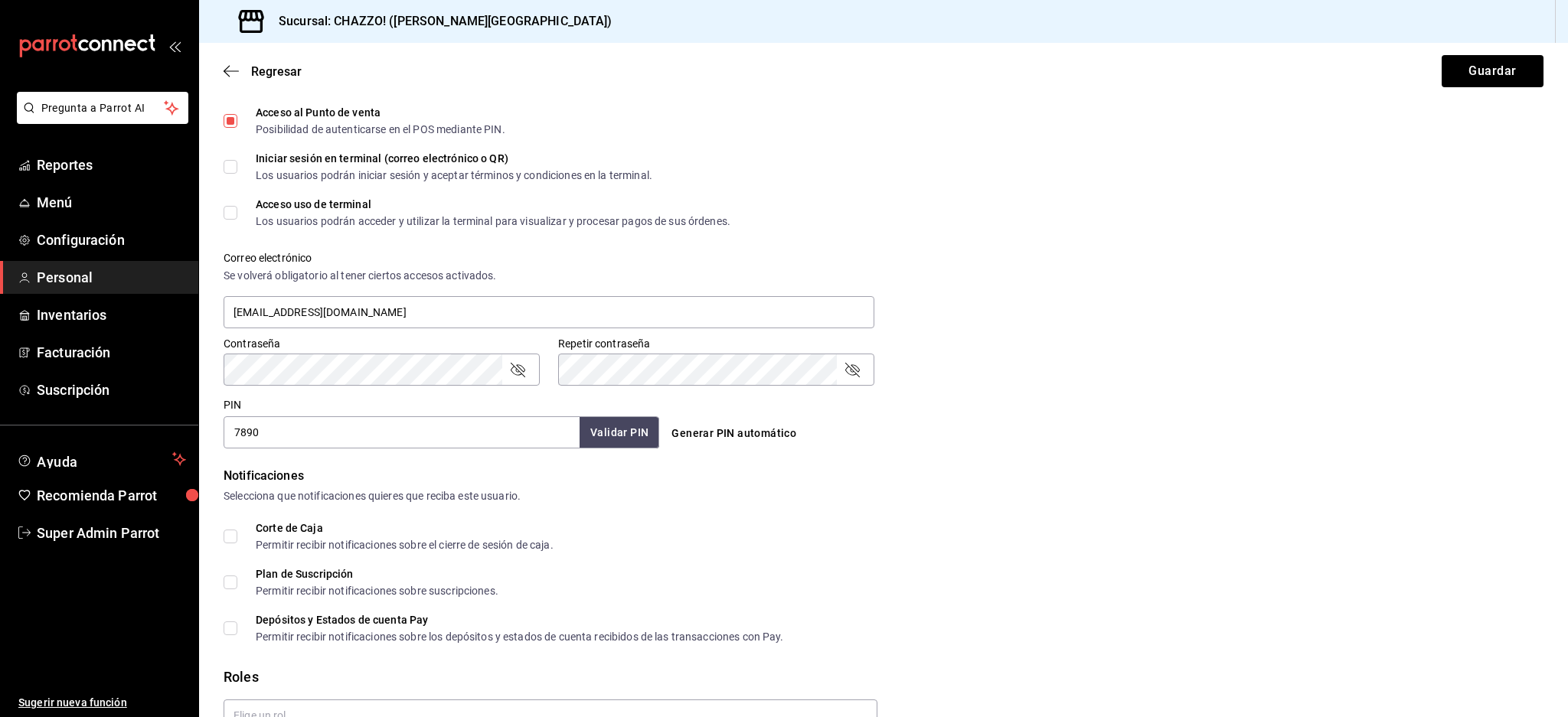
scroll to position [505, 0]
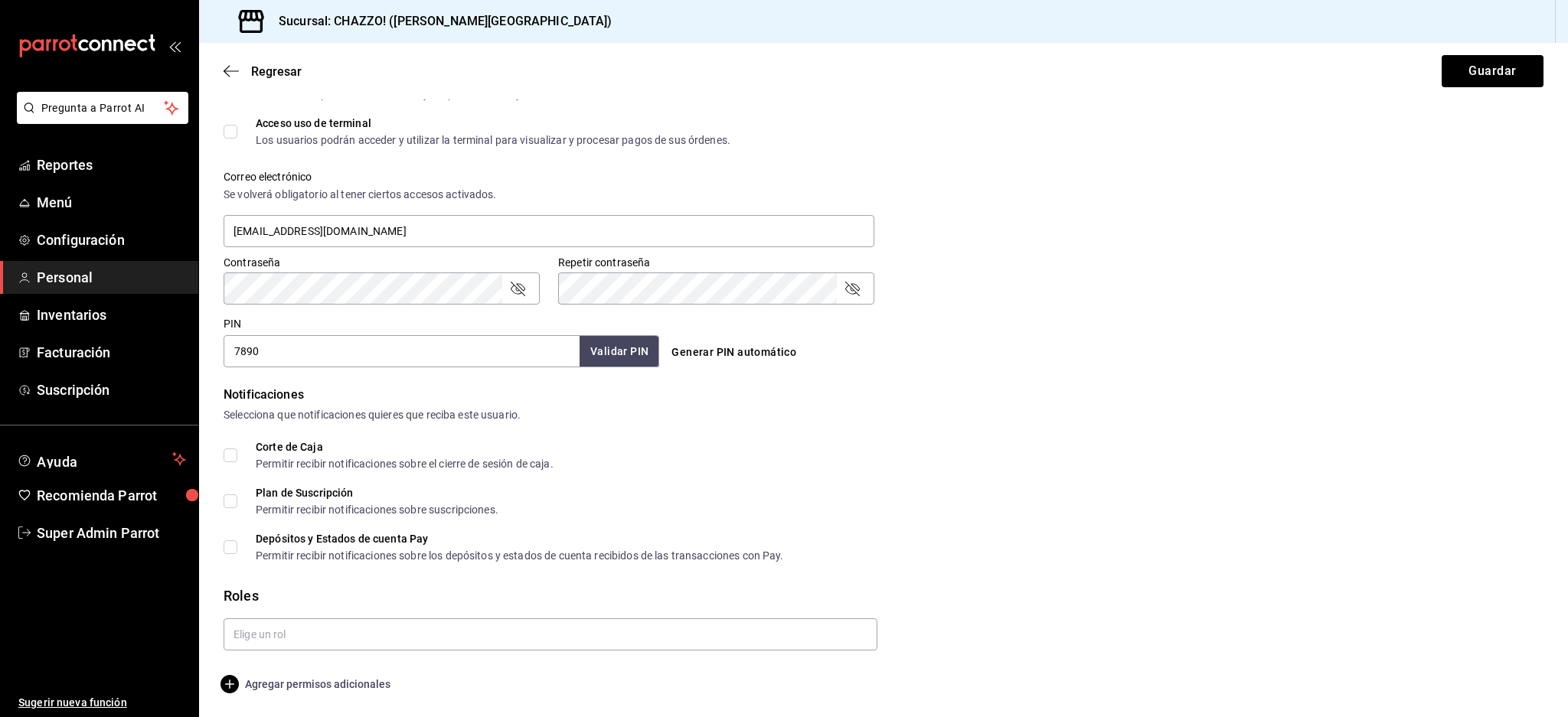
click at [284, 682] on span "Agregar permisos adicionales" at bounding box center [306, 684] width 167 height 19
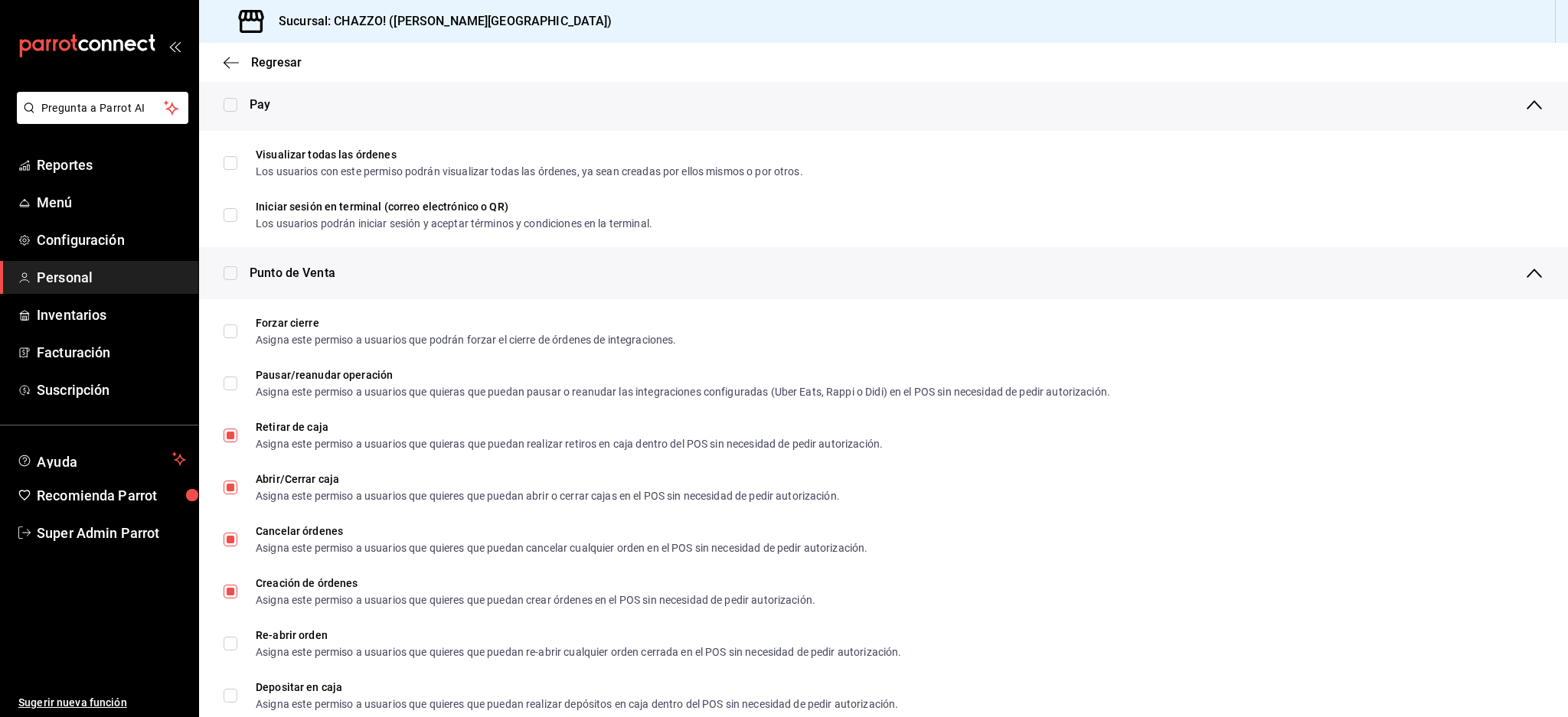
scroll to position [284, 0]
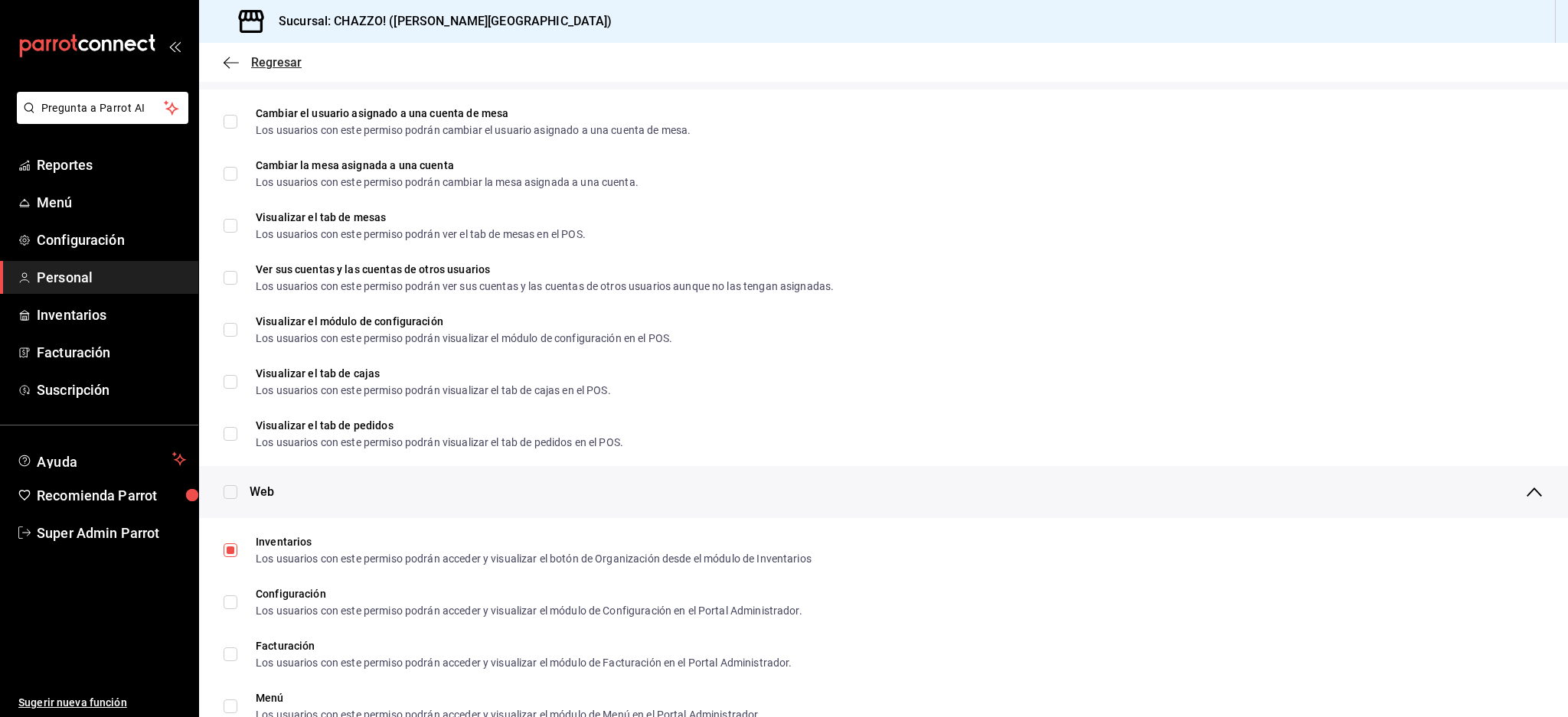
click at [240, 60] on span "Regresar" at bounding box center [262, 62] width 78 height 15
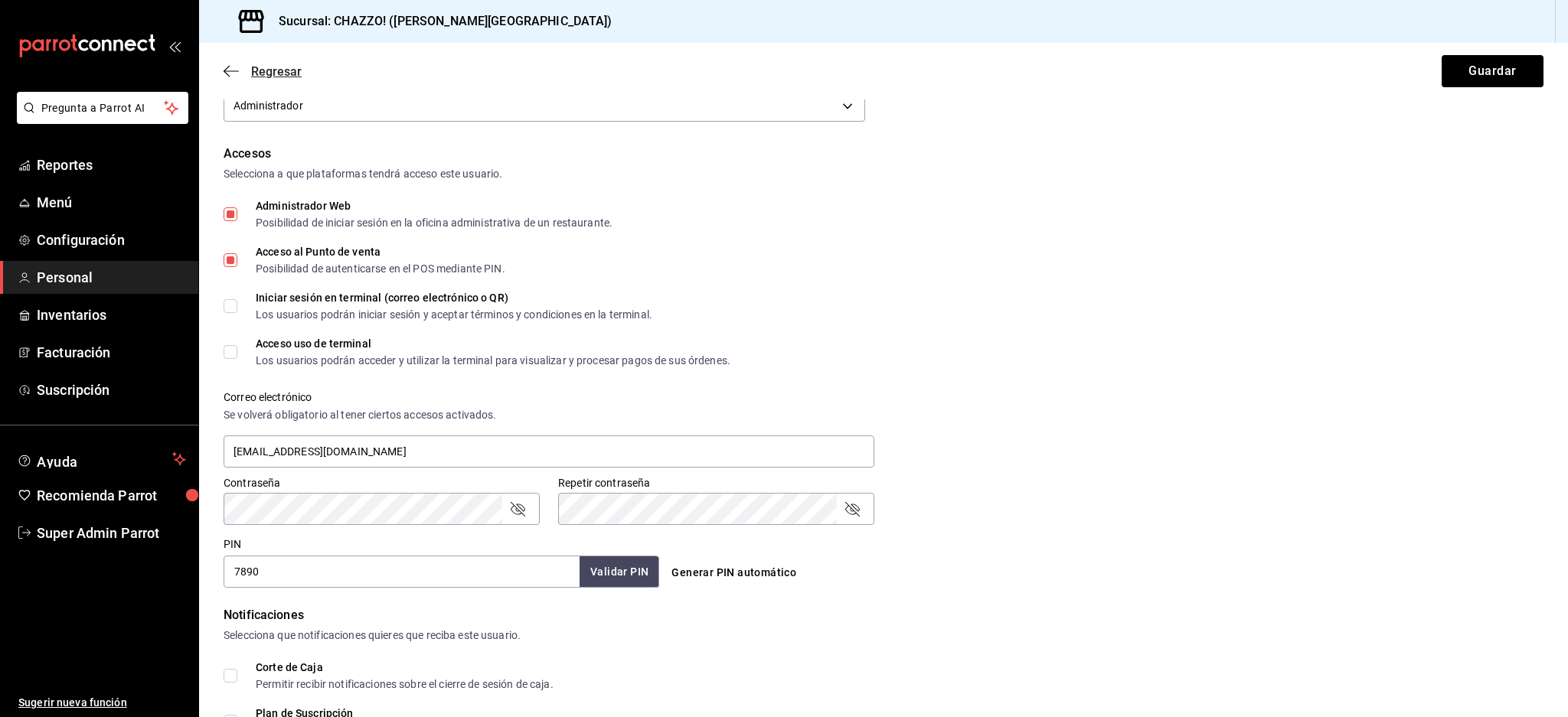
click at [236, 69] on icon "button" at bounding box center [230, 71] width 15 height 14
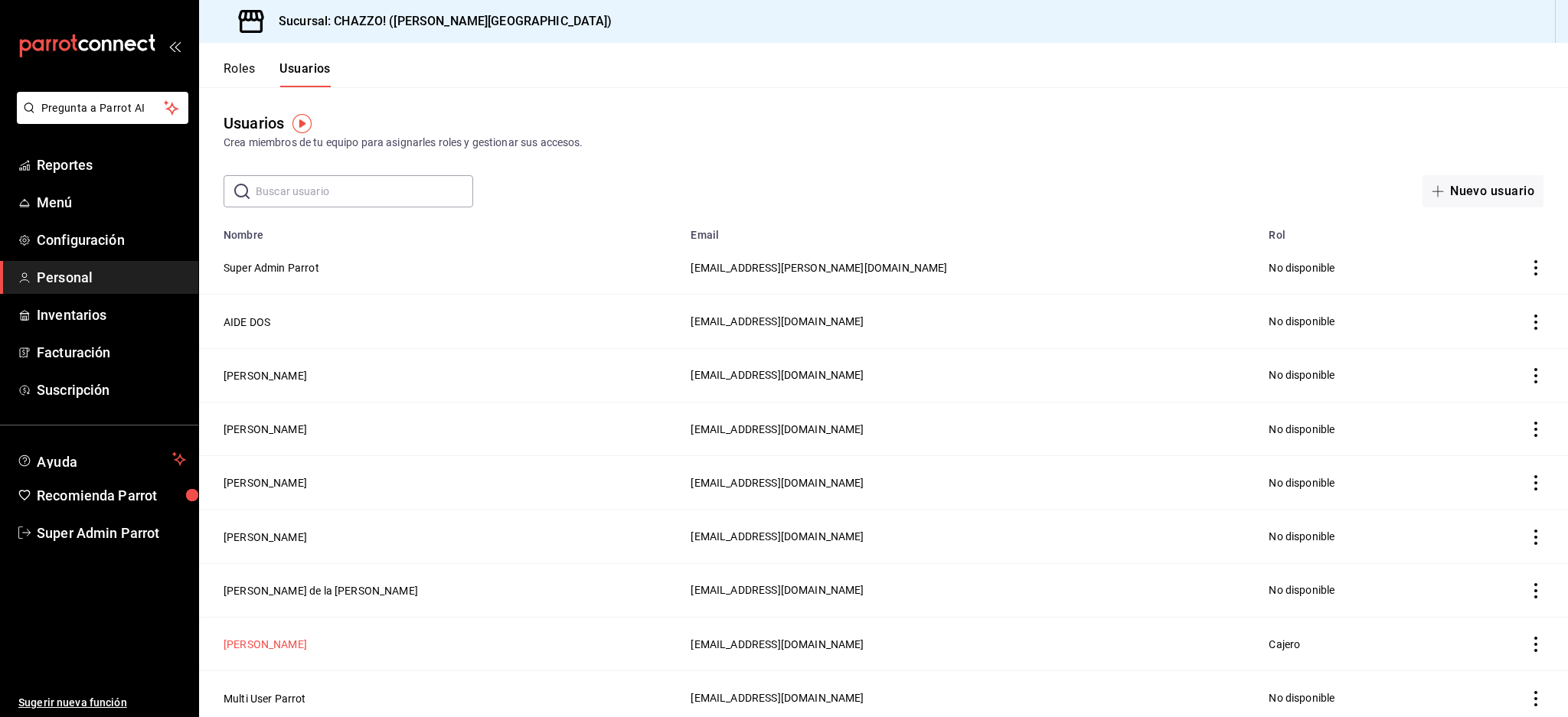
click at [270, 638] on button "[PERSON_NAME]" at bounding box center [265, 644] width 83 height 15
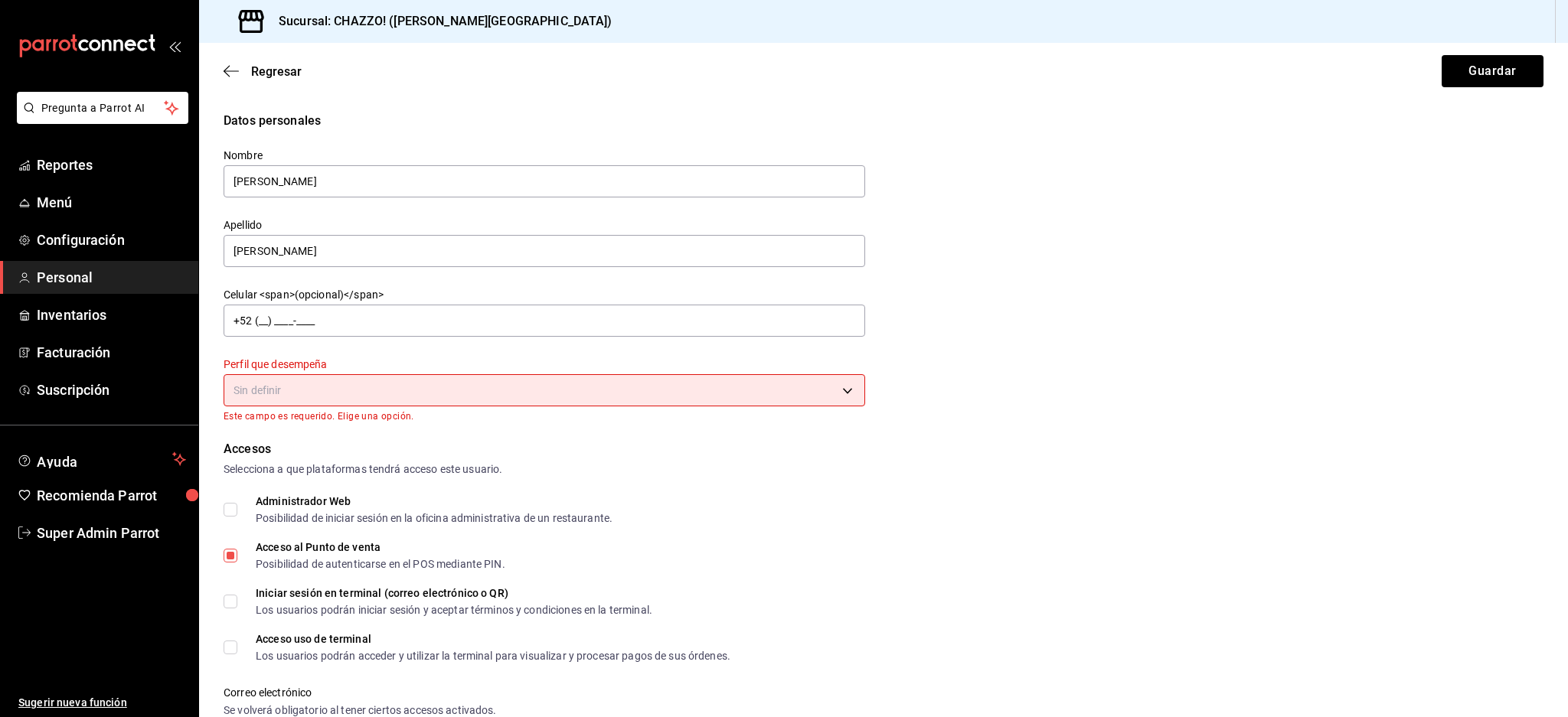
click at [618, 386] on body "Pregunta a Parrot AI Reportes Menú Configuración Personal Inventarios Facturaci…" at bounding box center [784, 358] width 1568 height 717
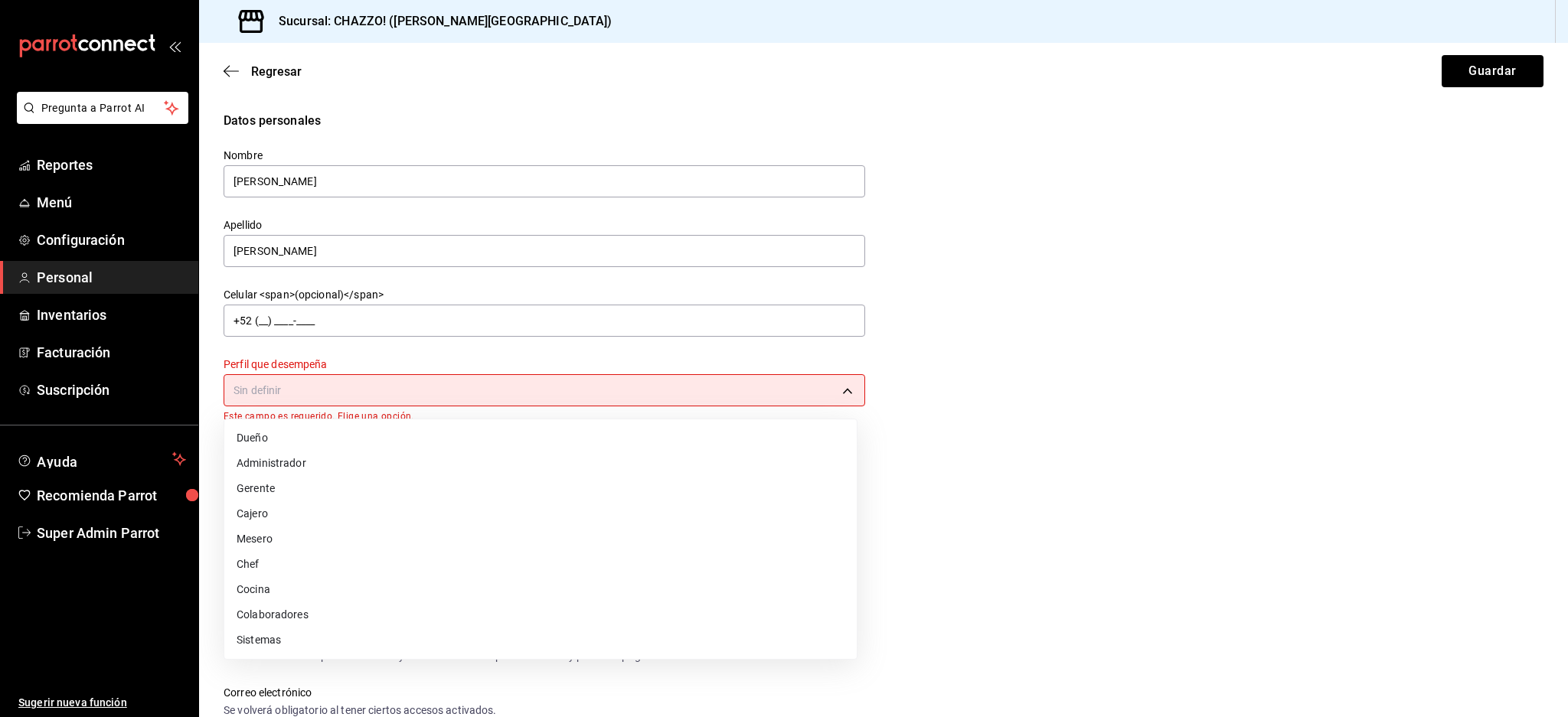
click at [1123, 431] on div at bounding box center [784, 358] width 1568 height 717
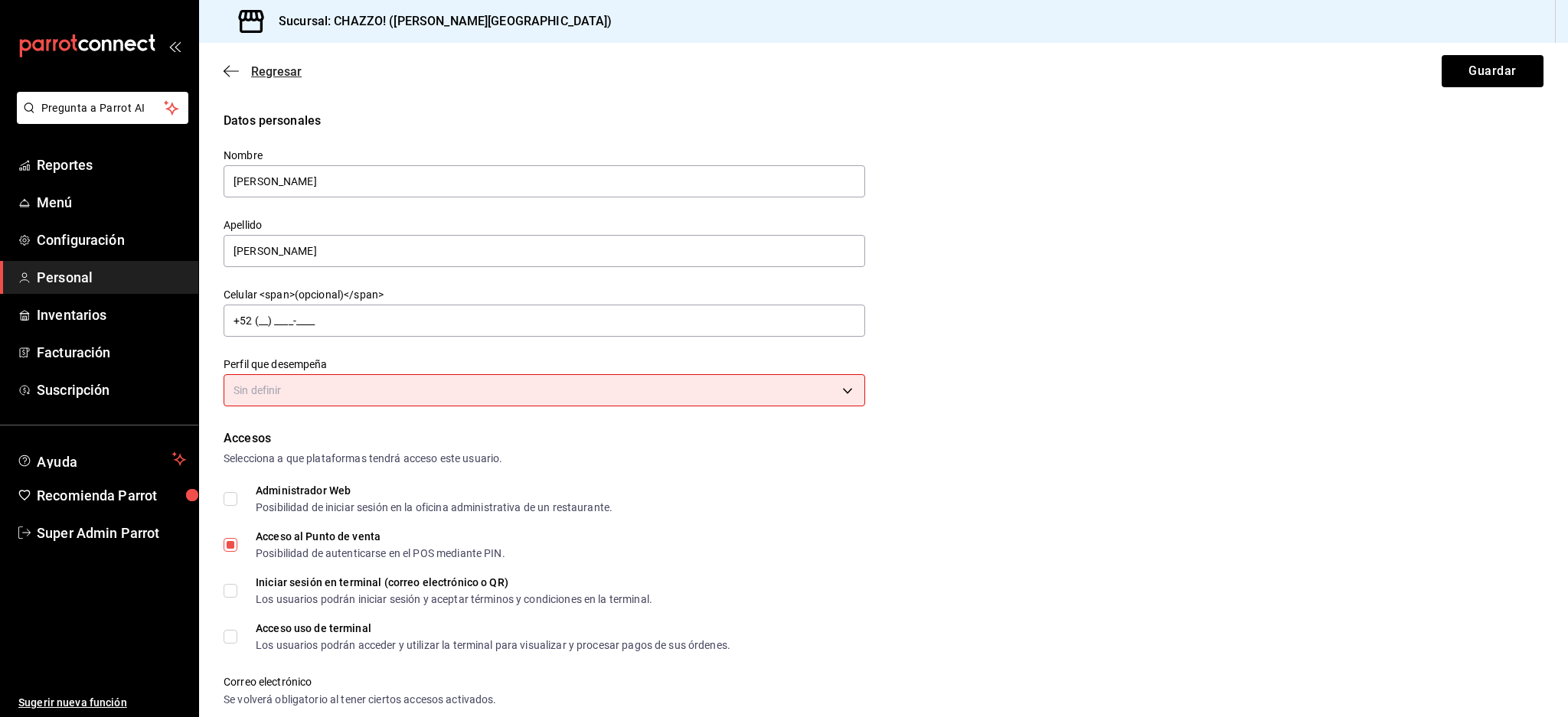
click at [224, 64] on icon "button" at bounding box center [230, 71] width 15 height 14
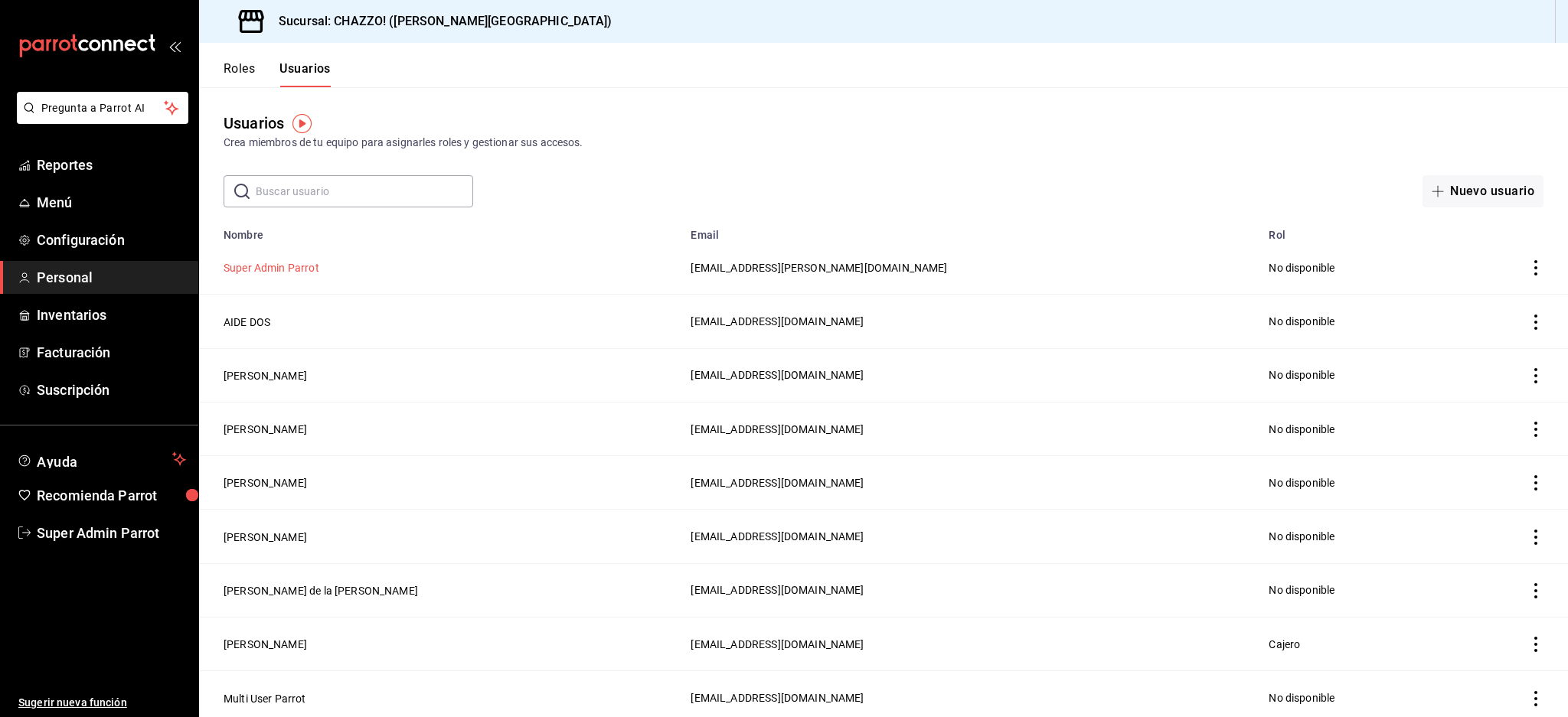
click at [290, 260] on button "Super Admin Parrot" at bounding box center [271, 267] width 96 height 15
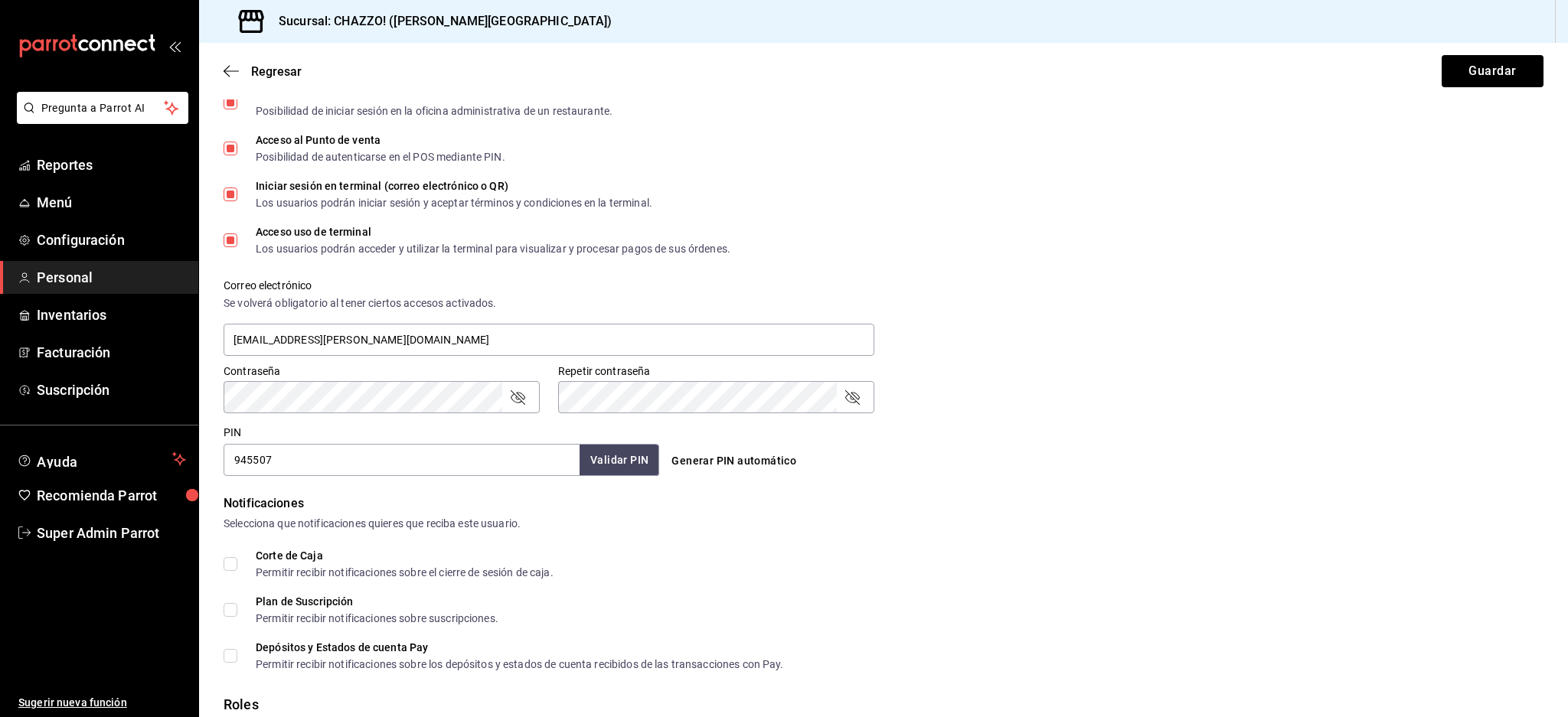
scroll to position [505, 0]
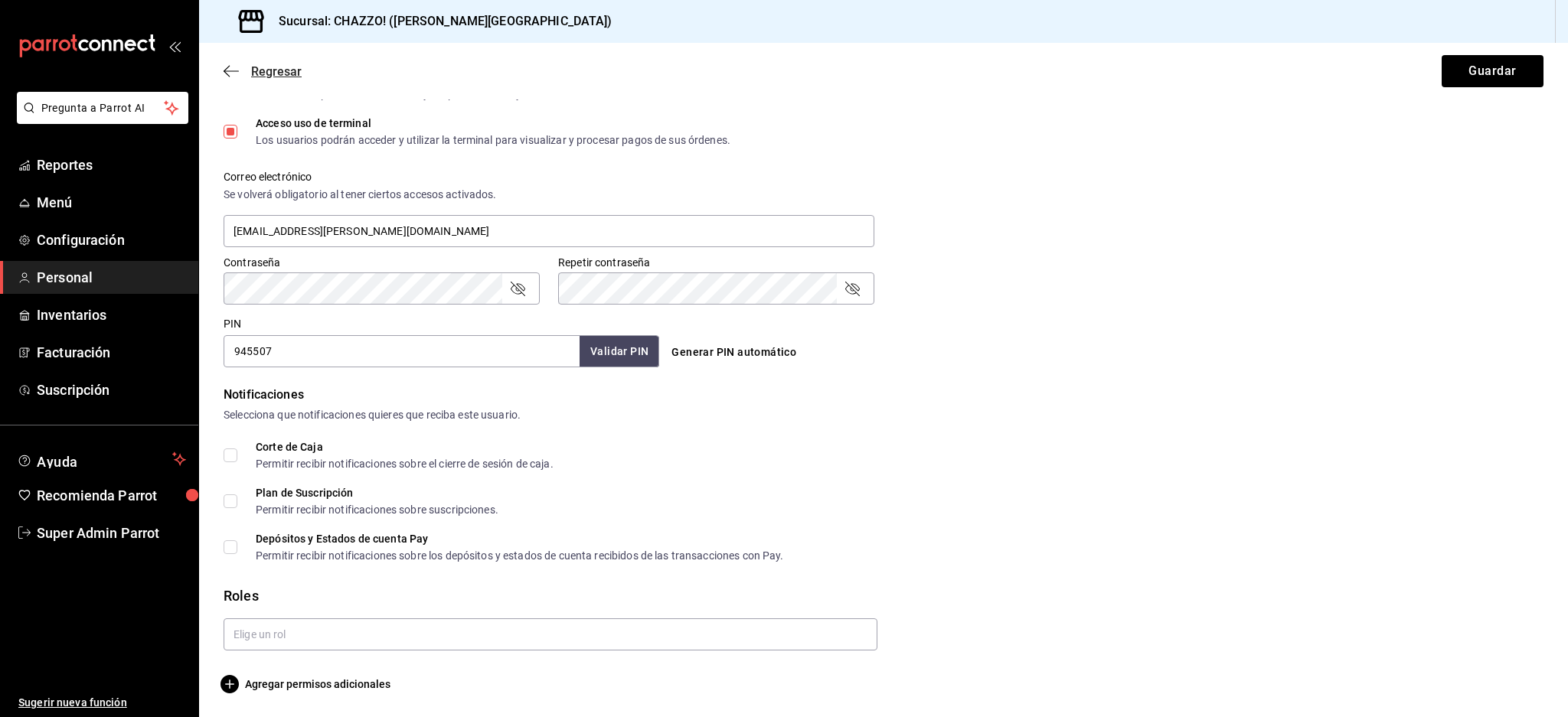
click at [225, 69] on icon "button" at bounding box center [230, 71] width 15 height 14
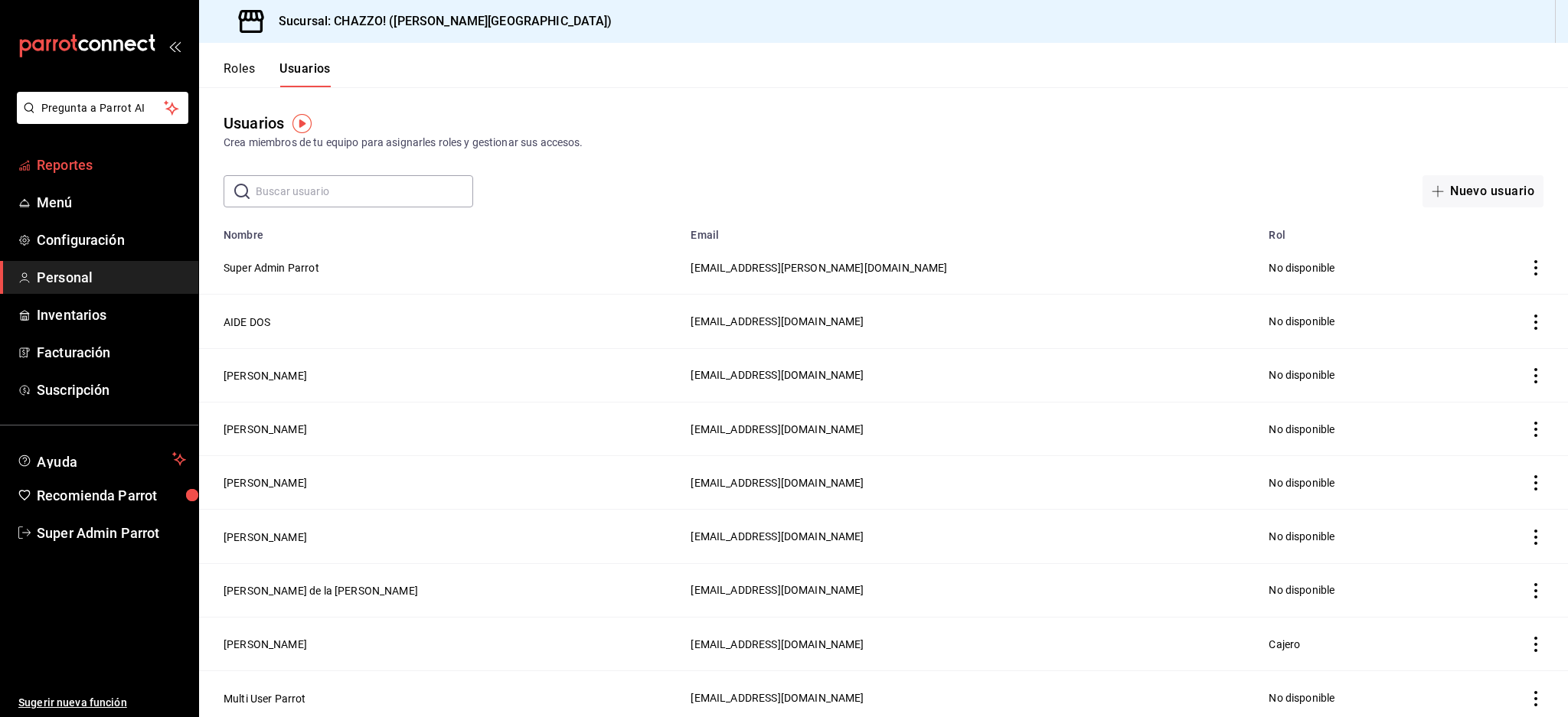
click at [82, 162] on span "Reportes" at bounding box center [111, 165] width 149 height 21
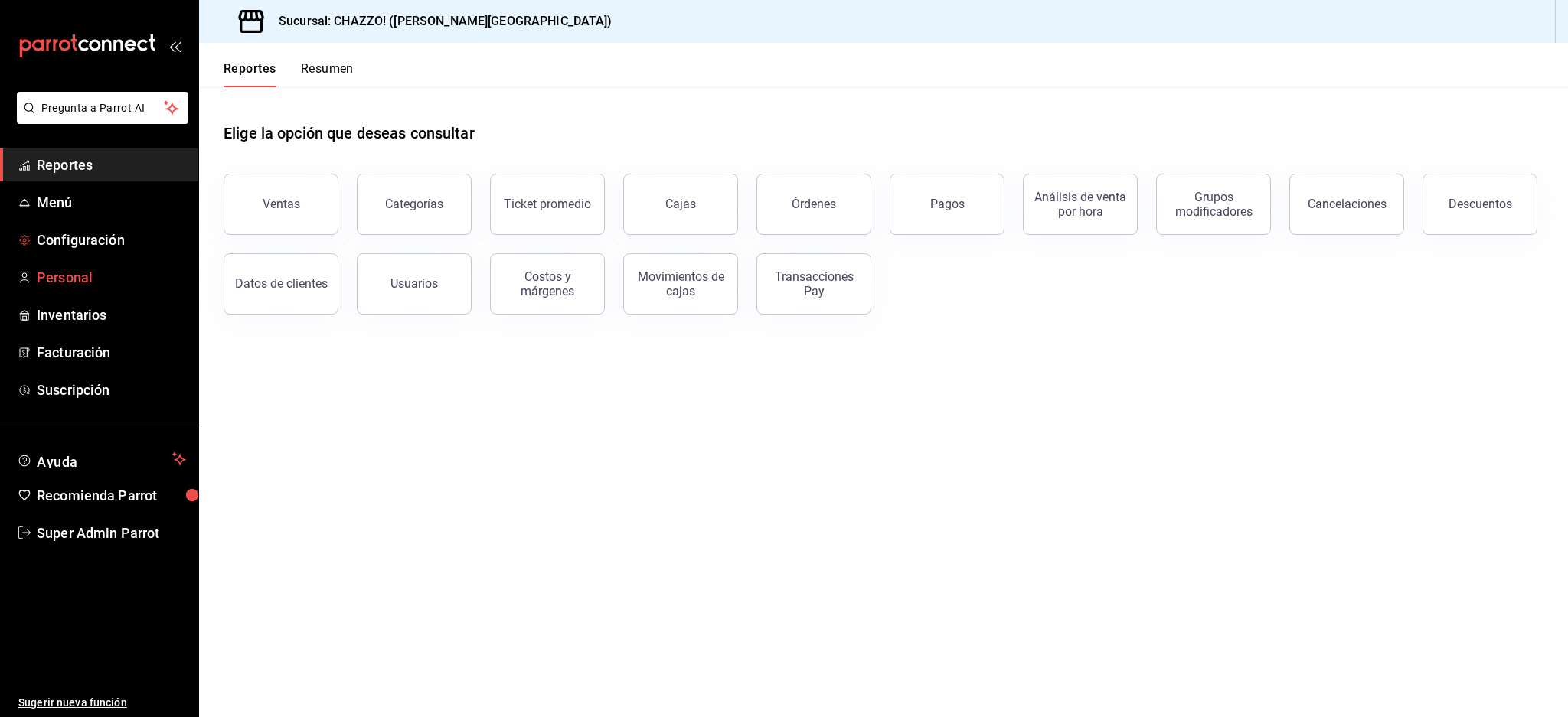
click at [72, 280] on span "Personal" at bounding box center [111, 277] width 149 height 21
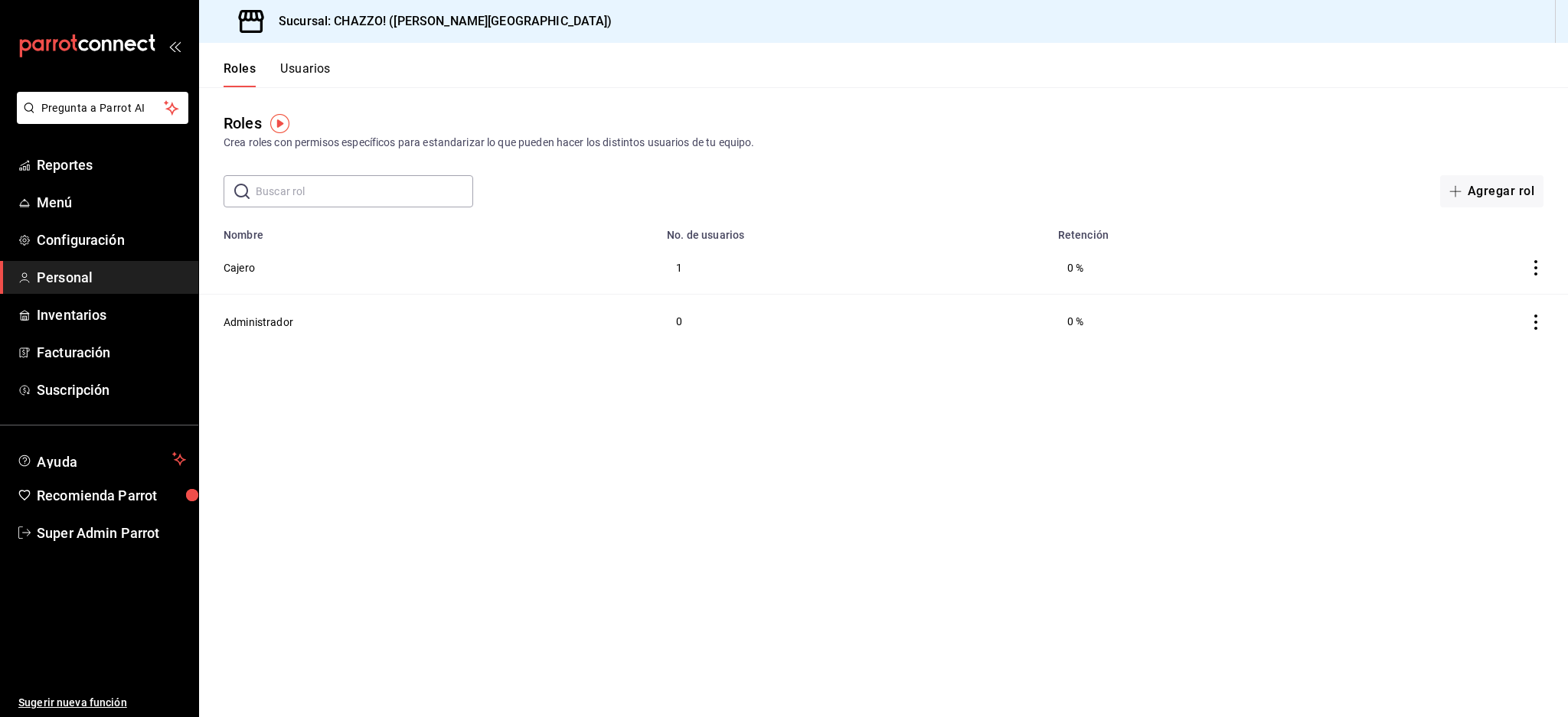
click at [308, 73] on button "Usuarios" at bounding box center [305, 74] width 50 height 26
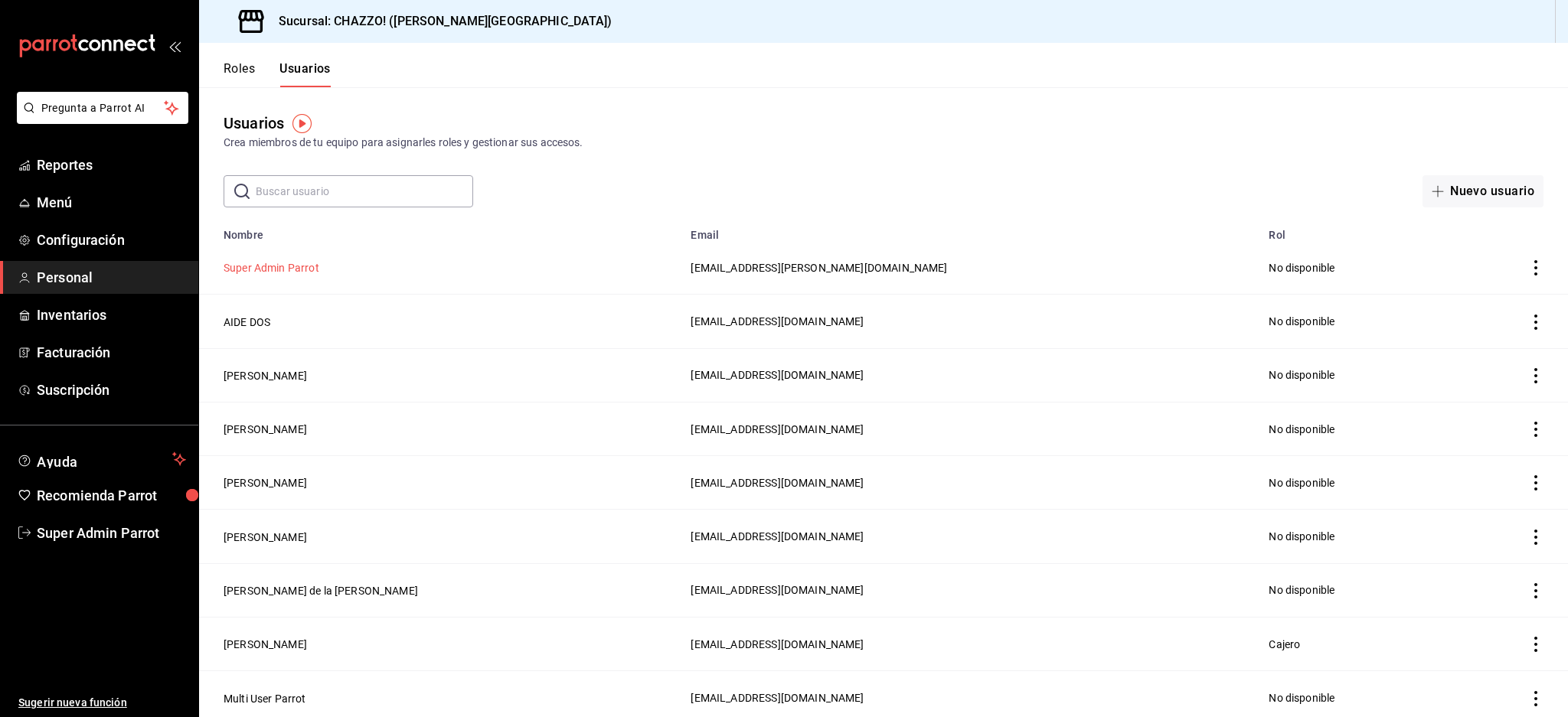
click at [286, 263] on button "Super Admin Parrot" at bounding box center [271, 267] width 96 height 15
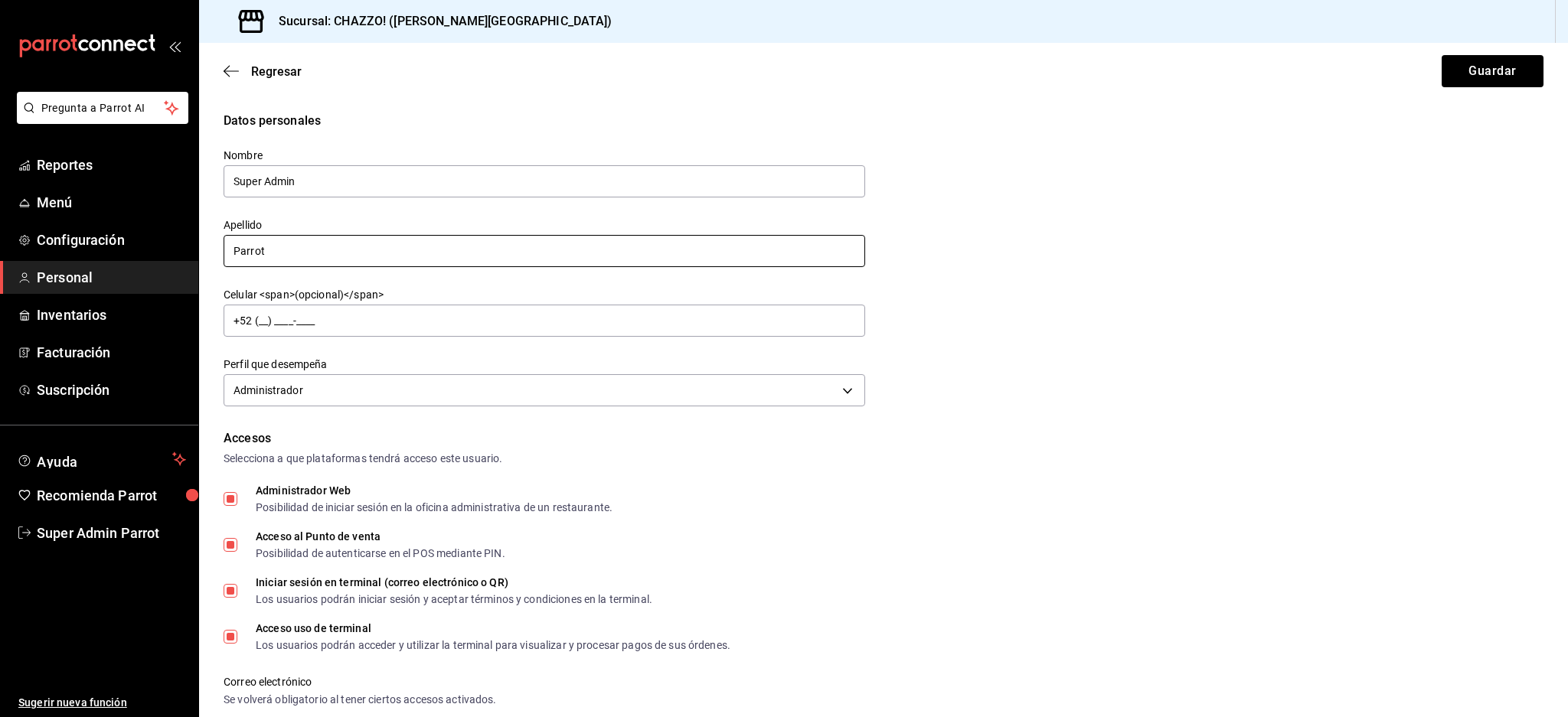
click at [389, 240] on input "Parrot" at bounding box center [543, 251] width 641 height 33
click at [1458, 70] on button "Guardar" at bounding box center [1492, 71] width 102 height 33
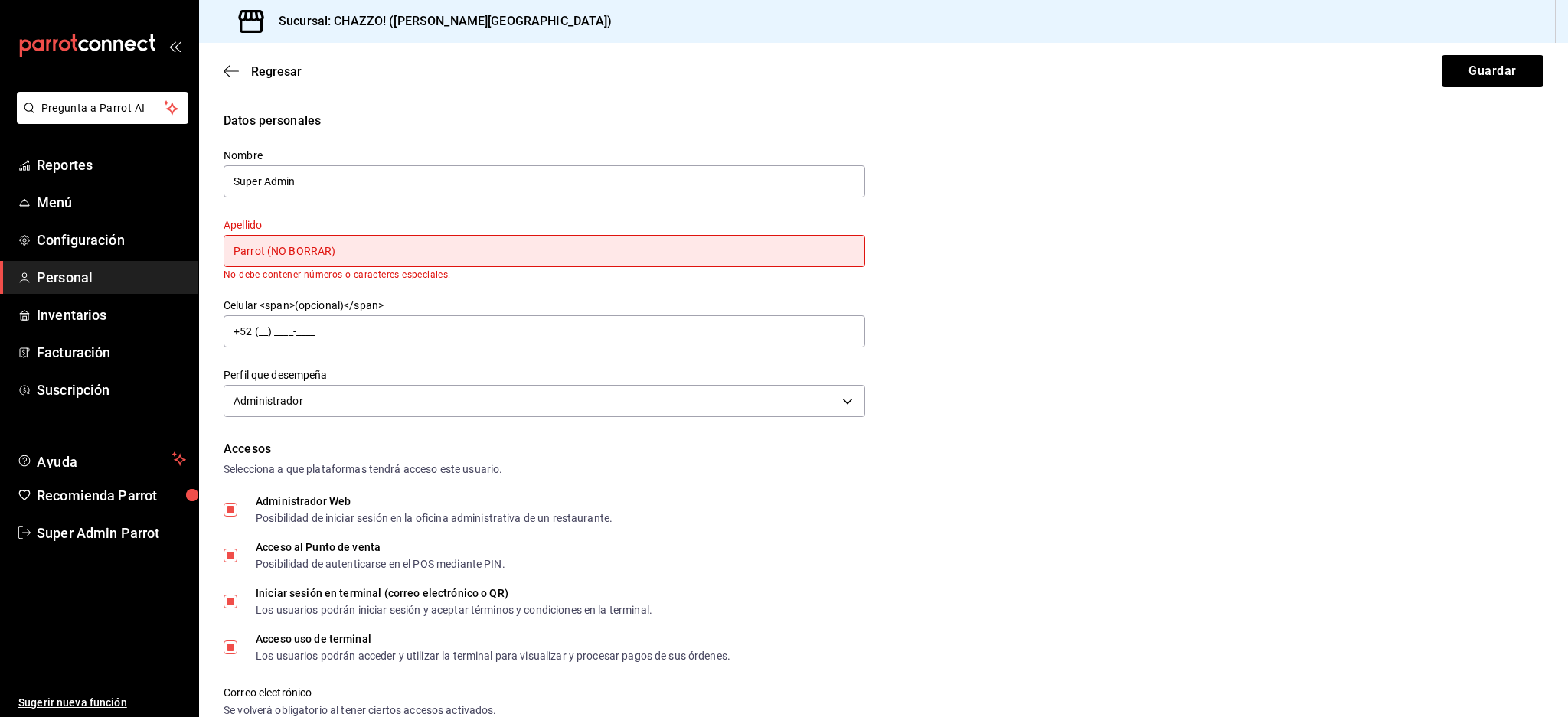
click at [273, 251] on input "Parrot (NO BORRAR)" at bounding box center [543, 251] width 641 height 33
click at [469, 245] on input "Parrot NO BORRAR)" at bounding box center [543, 251] width 641 height 33
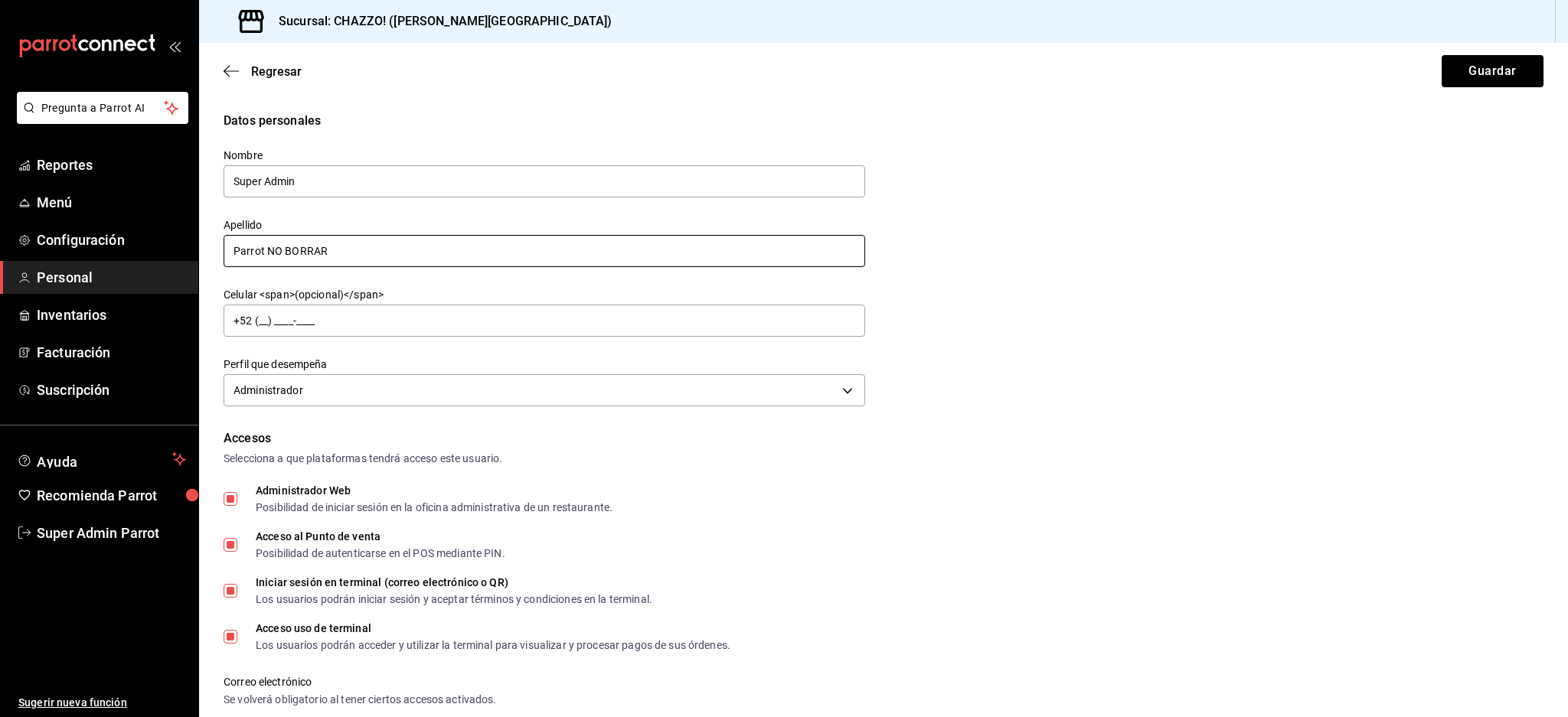
click at [231, 253] on input "Parrot NO BORRAR" at bounding box center [543, 251] width 641 height 33
type input "NO BORRAR"
click at [376, 179] on input "Super Admin" at bounding box center [543, 181] width 641 height 33
type input "Super Admin Parrot"
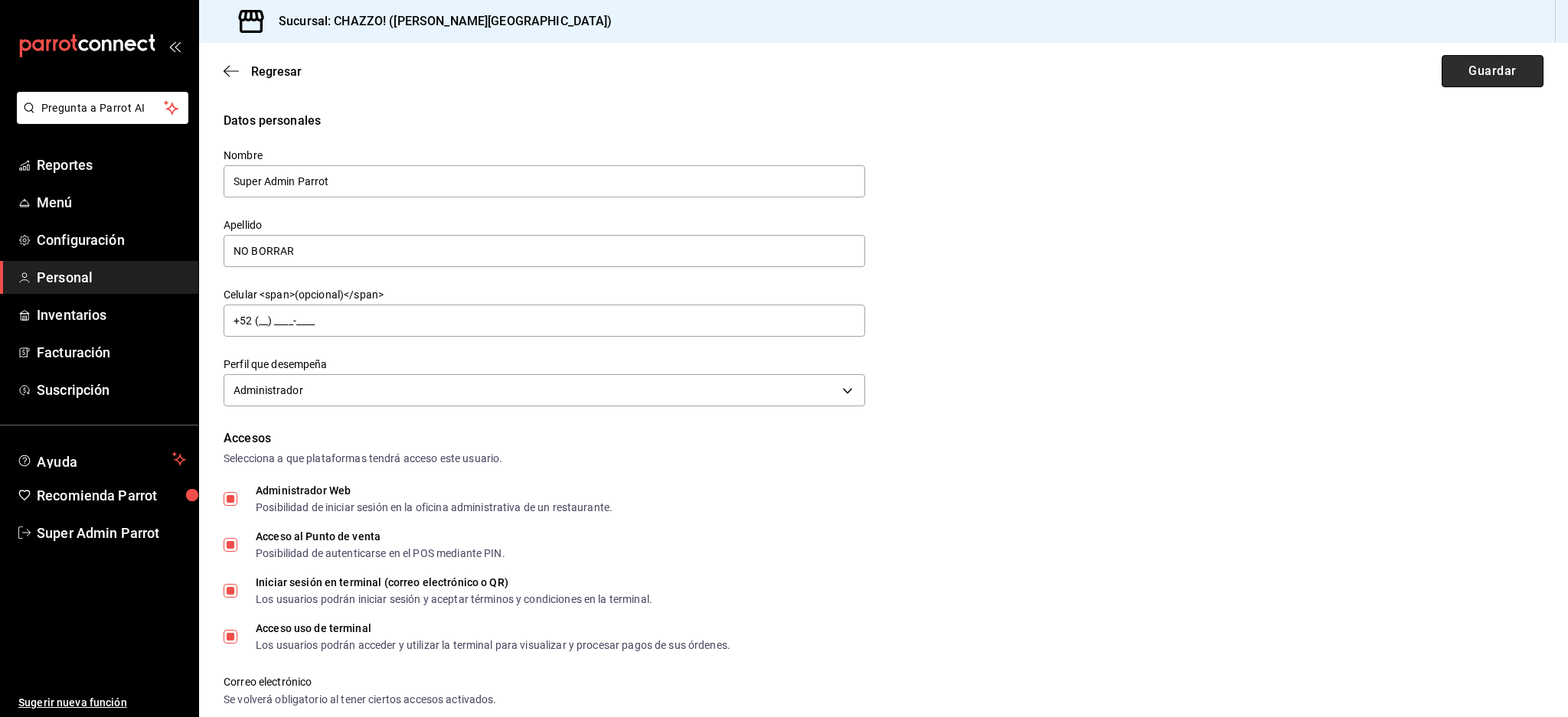
click at [1479, 60] on button "Guardar" at bounding box center [1492, 71] width 102 height 33
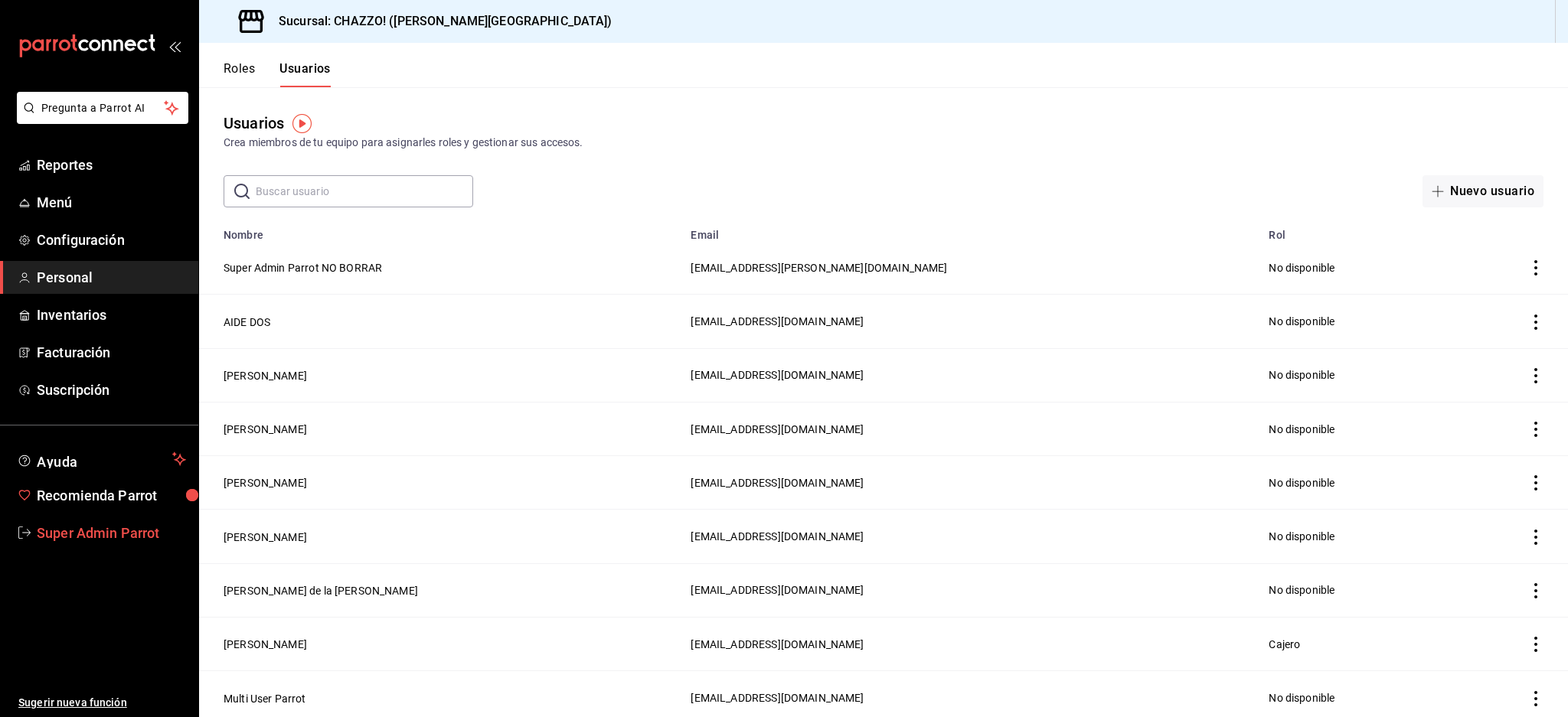
click at [111, 535] on span "Super Admin Parrot" at bounding box center [111, 532] width 149 height 21
